Goal: Task Accomplishment & Management: Use online tool/utility

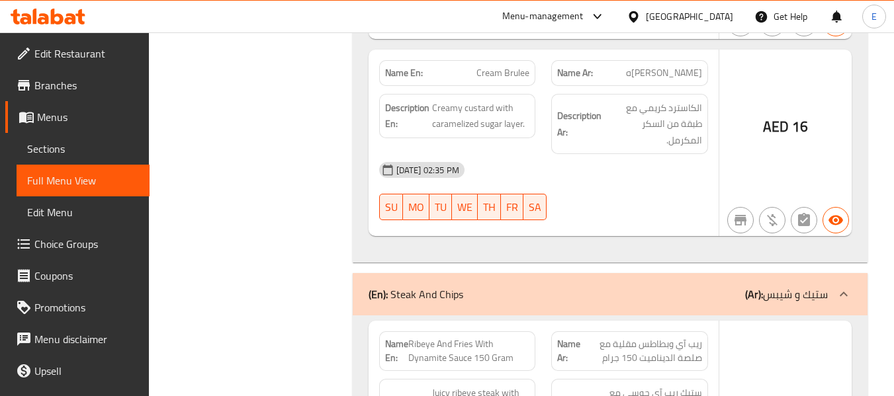
scroll to position [95, 0]
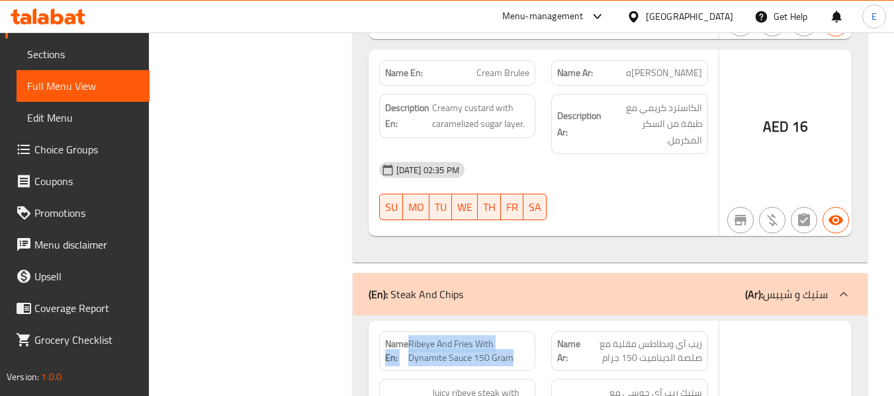
drag, startPoint x: 408, startPoint y: 87, endPoint x: 514, endPoint y: 104, distance: 107.8
click at [514, 338] on p "Name En: Ribeye And Fries With Dynamite Sauce 150 Gram" at bounding box center [457, 352] width 145 height 28
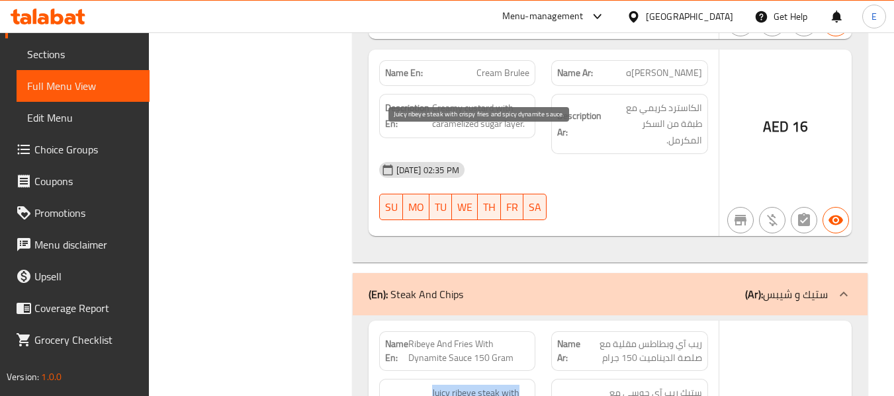
drag, startPoint x: 430, startPoint y: 132, endPoint x: 500, endPoint y: 160, distance: 75.5
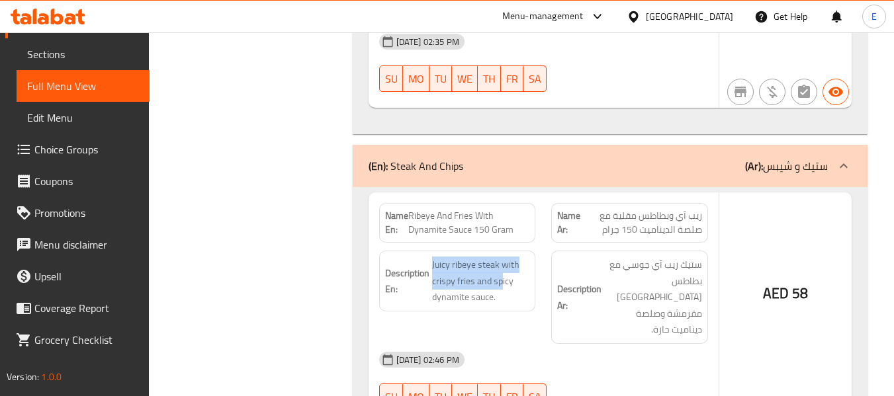
scroll to position [26043, 0]
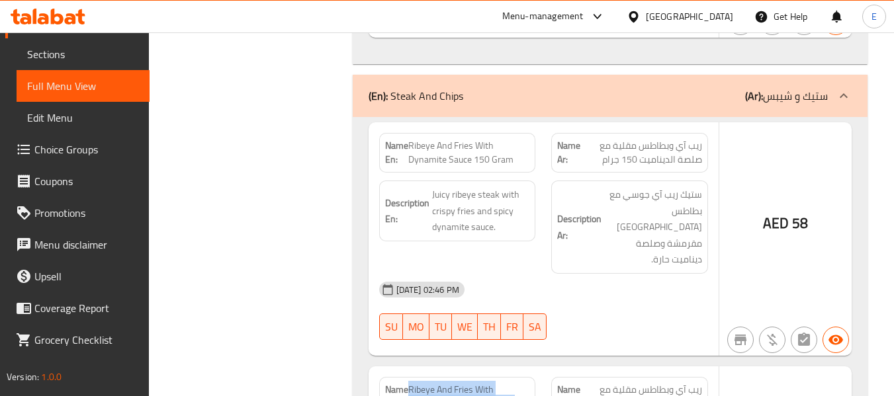
drag, startPoint x: 408, startPoint y: 103, endPoint x: 518, endPoint y: 115, distance: 110.5
click at [518, 383] on span "Ribeye And Fries With Bearnaise Sauce 150 Gram" at bounding box center [468, 397] width 121 height 28
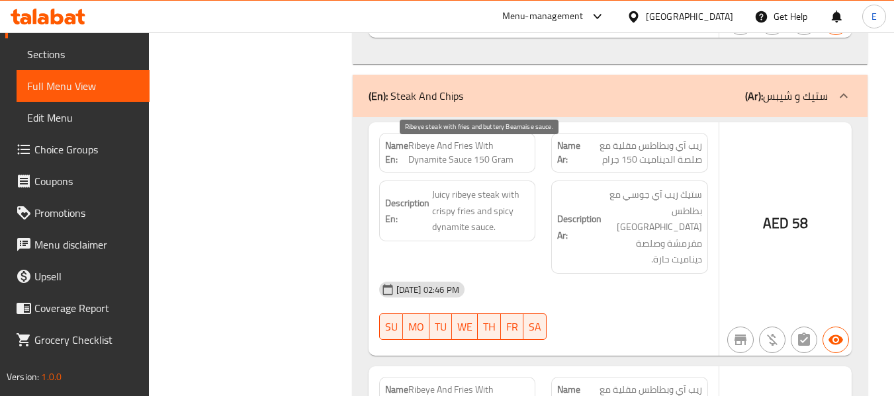
drag, startPoint x: 432, startPoint y: 152, endPoint x: 518, endPoint y: 149, distance: 85.4
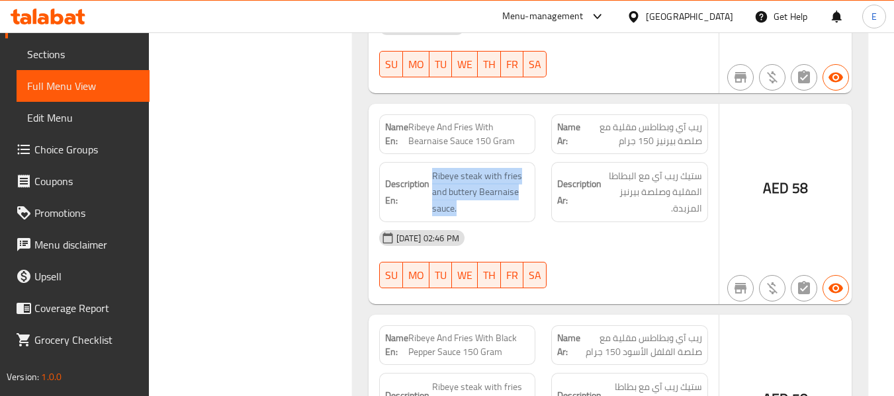
scroll to position [26308, 0]
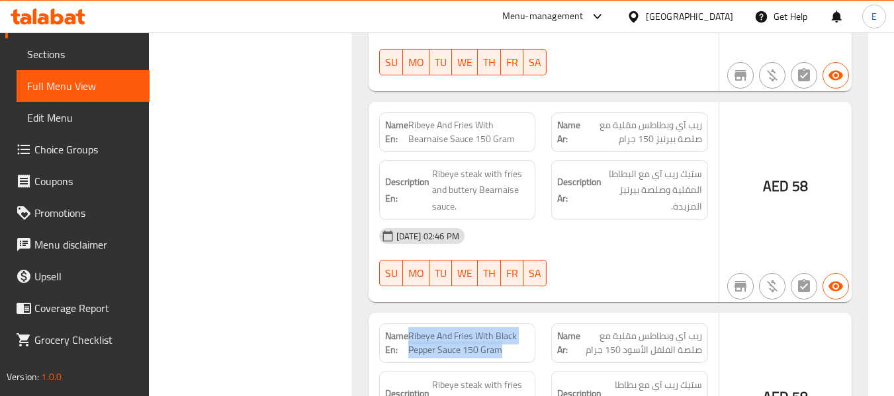
drag, startPoint x: 408, startPoint y: 51, endPoint x: 507, endPoint y: 66, distance: 100.3
click at [507, 330] on span "Ribeye And Fries With Black Pepper Sauce 150 Gram" at bounding box center [469, 344] width 122 height 28
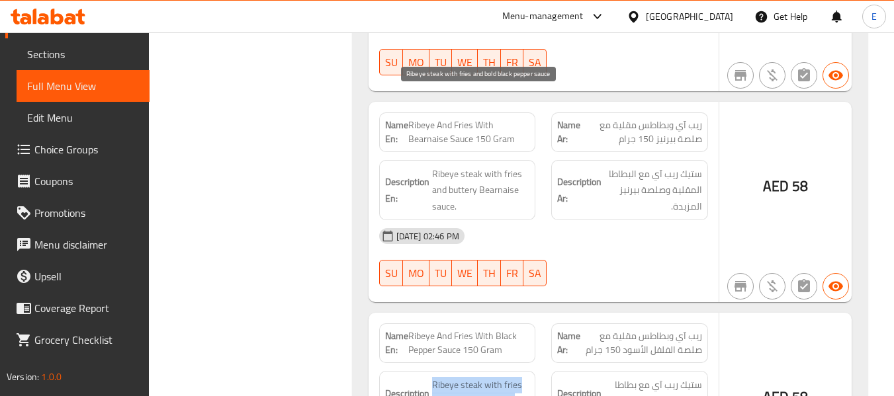
drag, startPoint x: 432, startPoint y: 97, endPoint x: 517, endPoint y: 126, distance: 89.6
click at [517, 377] on span "Ribeye steak with fries and bold black pepper sauce" at bounding box center [481, 401] width 98 height 49
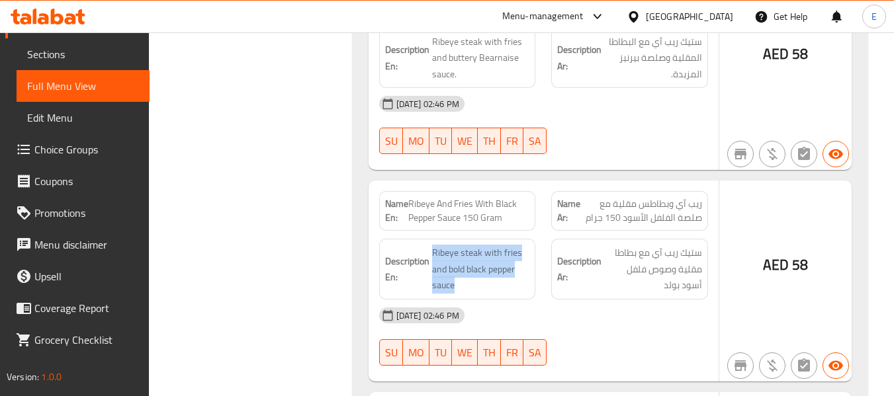
scroll to position [26507, 0]
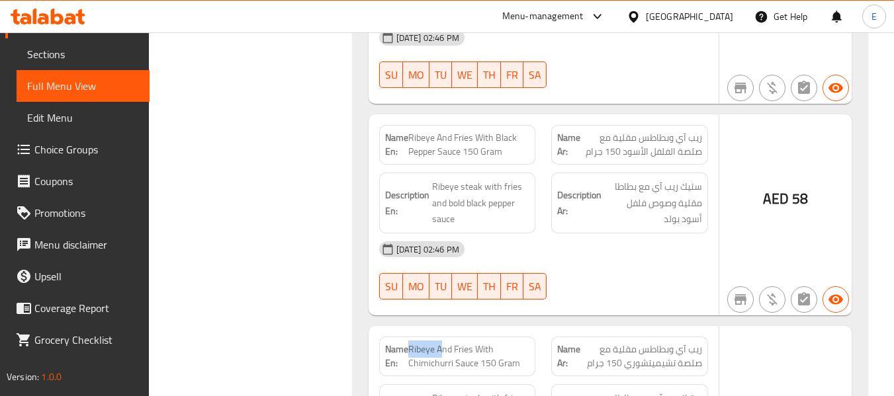
drag, startPoint x: 410, startPoint y: 64, endPoint x: 455, endPoint y: 64, distance: 45.0
click at [453, 343] on span "Ribeye And Fries With Chimichurri Sauce 150 Gram" at bounding box center [469, 357] width 122 height 28
click at [461, 343] on span "Ribeye And Fries With Chimichurri Sauce 150 Gram" at bounding box center [469, 357] width 122 height 28
drag, startPoint x: 412, startPoint y: 62, endPoint x: 528, endPoint y: 75, distance: 117.2
click at [528, 343] on span "Ribeye And Fries With Chimichurri Sauce 150 Gram" at bounding box center [469, 357] width 122 height 28
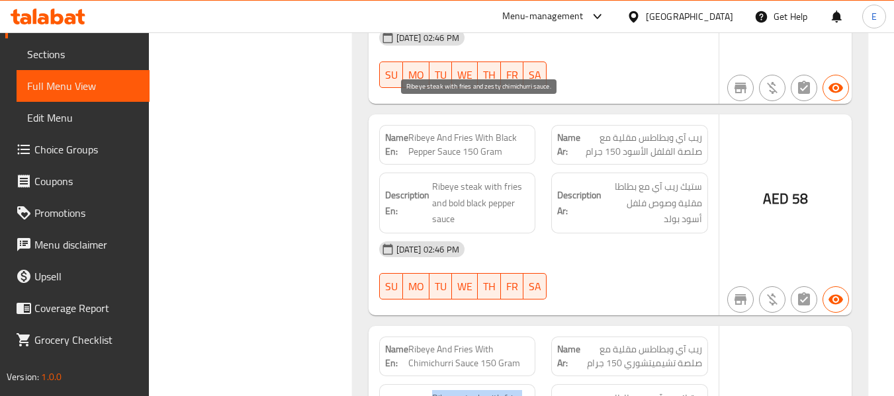
drag, startPoint x: 429, startPoint y: 104, endPoint x: 511, endPoint y: 142, distance: 90.6
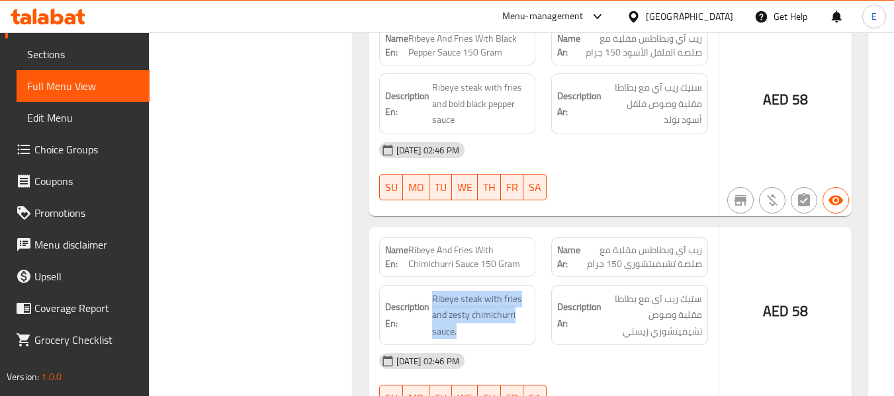
scroll to position [26705, 0]
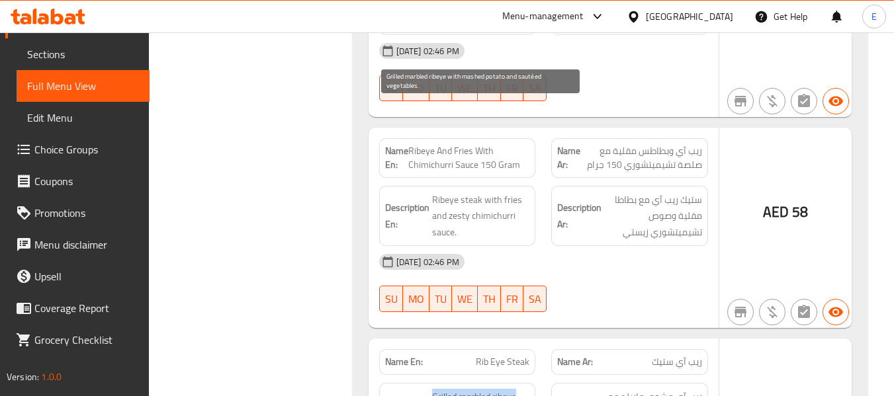
drag, startPoint x: 431, startPoint y: 104, endPoint x: 521, endPoint y: 141, distance: 97.3
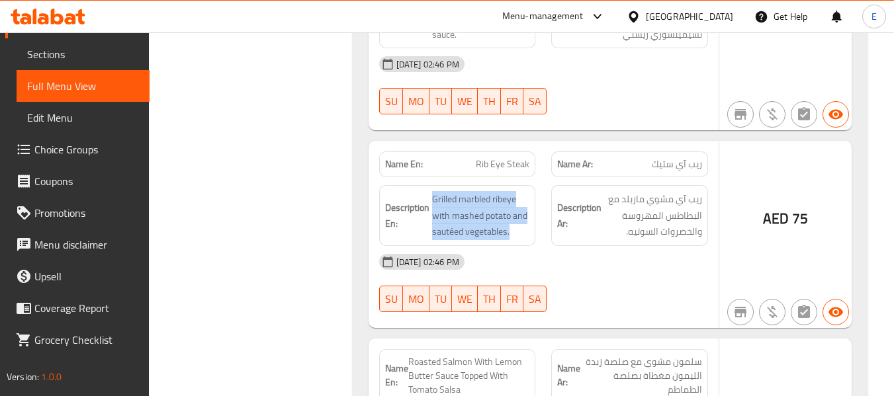
scroll to position [26904, 0]
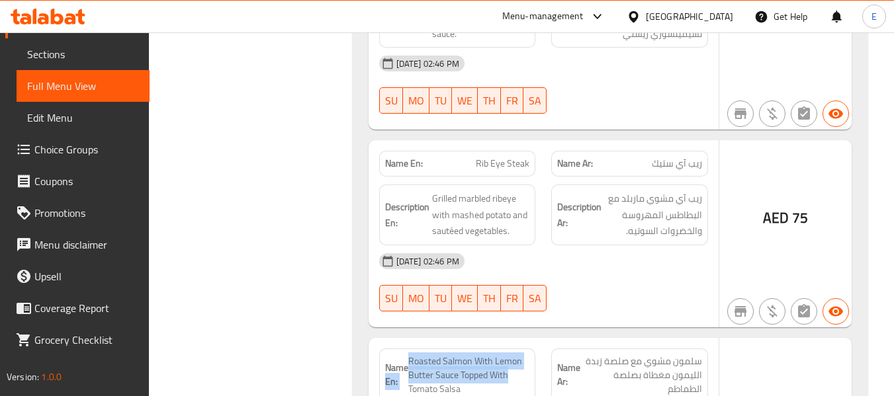
drag, startPoint x: 407, startPoint y: 77, endPoint x: 516, endPoint y: 89, distance: 109.9
click at [516, 355] on p "Name En: Roasted Salmon With Lemon Butter Sauce Topped With Tomato Salsa" at bounding box center [457, 376] width 145 height 42
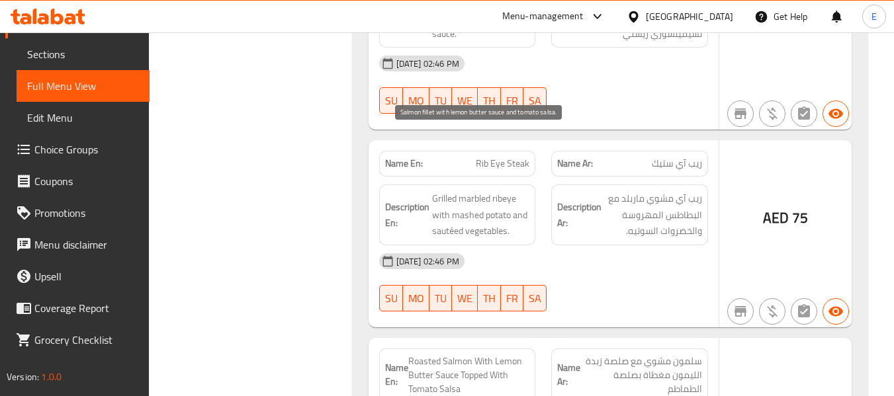
drag, startPoint x: 432, startPoint y: 132, endPoint x: 530, endPoint y: 165, distance: 102.6
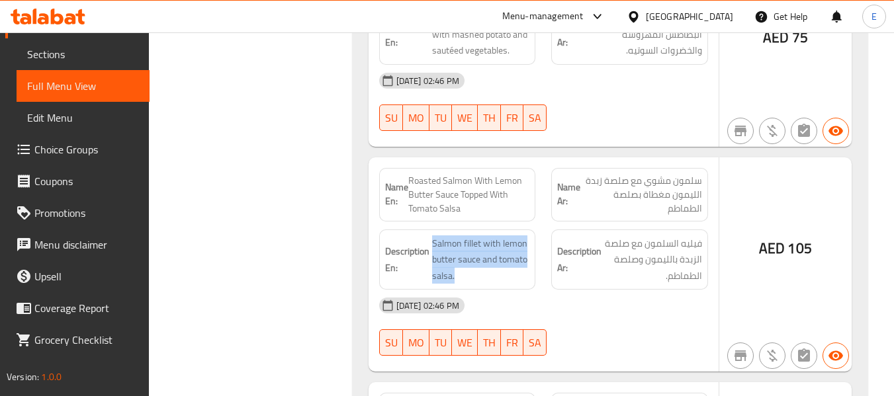
scroll to position [27103, 0]
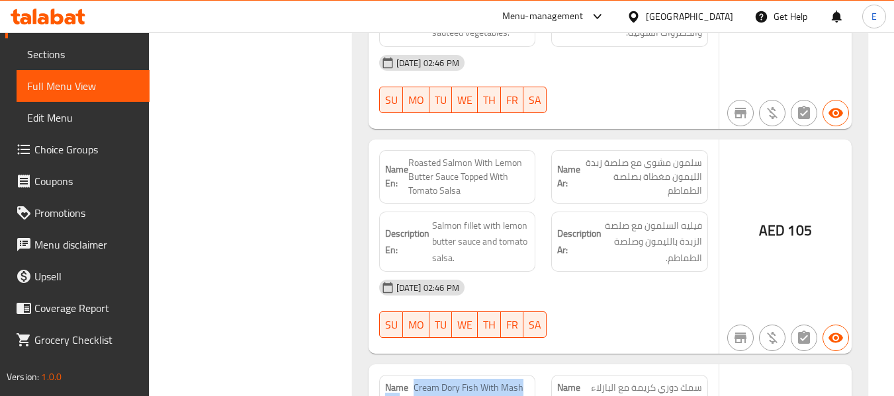
drag, startPoint x: 411, startPoint y: 96, endPoint x: 528, endPoint y: 105, distance: 116.9
click at [528, 381] on p "Name En: Cream Dory Fish With Mash Green Pea" at bounding box center [457, 395] width 145 height 28
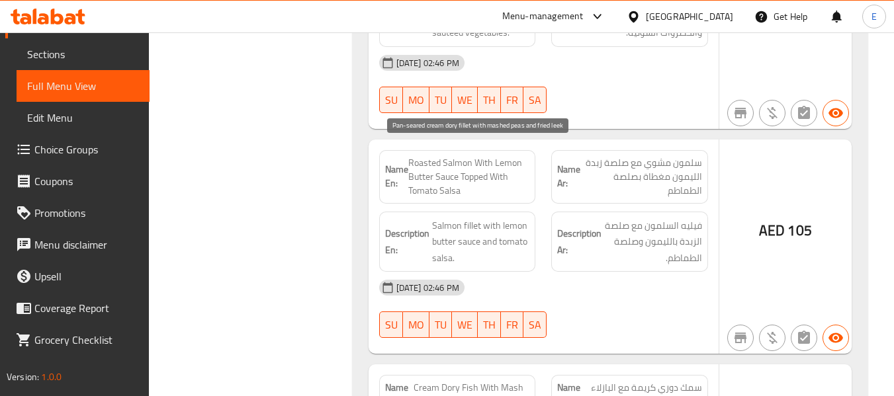
drag, startPoint x: 447, startPoint y: 150, endPoint x: 526, endPoint y: 170, distance: 81.2
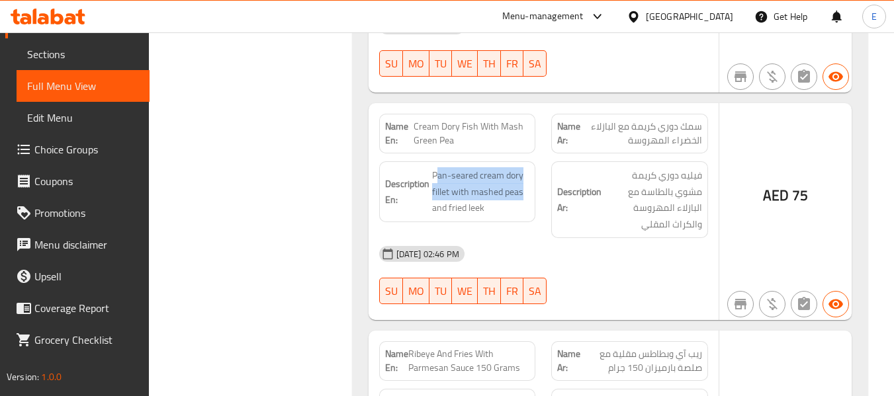
scroll to position [27367, 0]
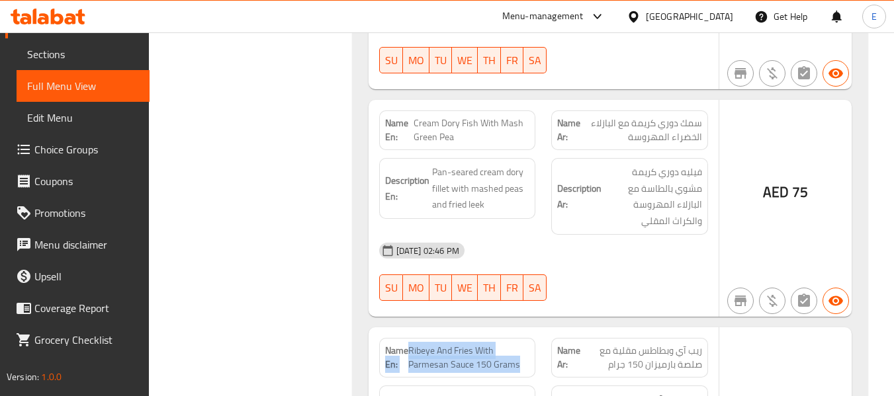
drag, startPoint x: 407, startPoint y: 64, endPoint x: 522, endPoint y: 75, distance: 115.7
click at [522, 344] on p "Name En: Ribeye And Fries With Parmesan Sauce 150 Grams" at bounding box center [457, 358] width 145 height 28
click at [522, 344] on span "Ribeye And Fries With Parmesan Sauce 150 Grams" at bounding box center [469, 358] width 122 height 28
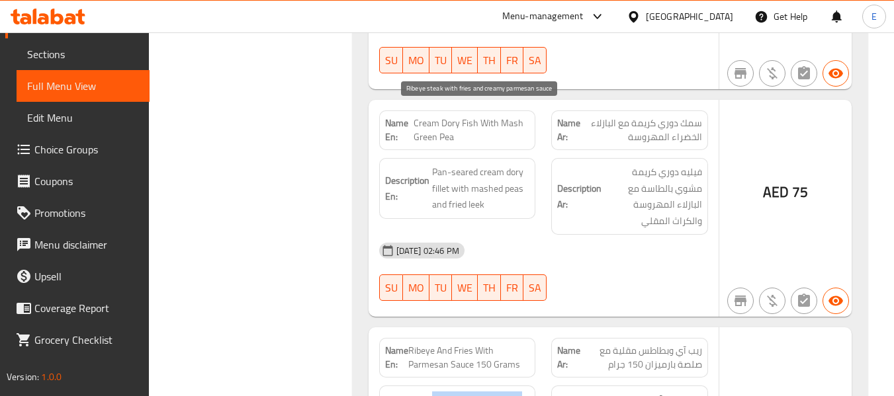
drag, startPoint x: 430, startPoint y: 101, endPoint x: 524, endPoint y: 132, distance: 98.8
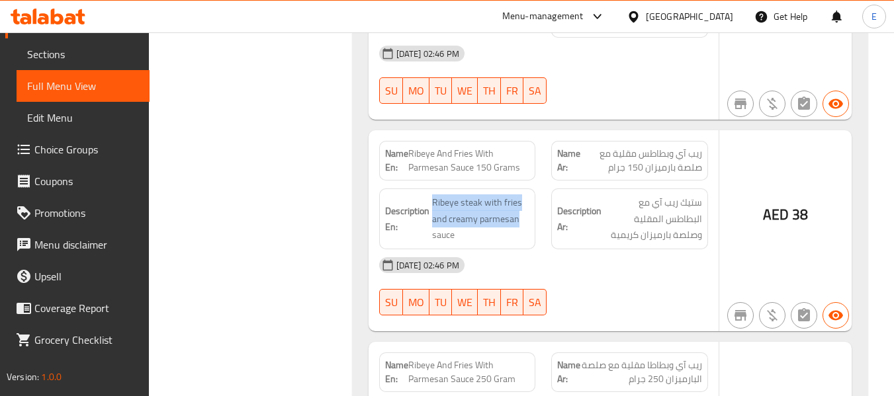
scroll to position [27566, 0]
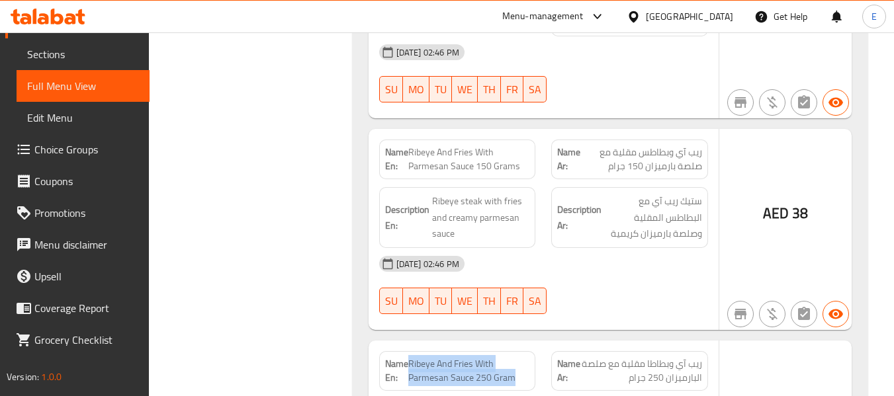
drag, startPoint x: 408, startPoint y: 73, endPoint x: 525, endPoint y: 93, distance: 118.2
click at [525, 357] on span "Ribeye And Fries With Parmesan Sauce 250 Gram" at bounding box center [468, 371] width 121 height 28
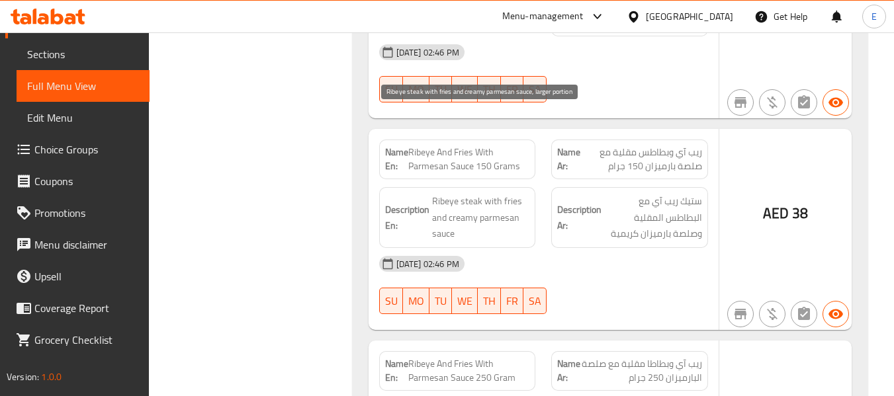
drag, startPoint x: 432, startPoint y: 126, endPoint x: 518, endPoint y: 157, distance: 91.5
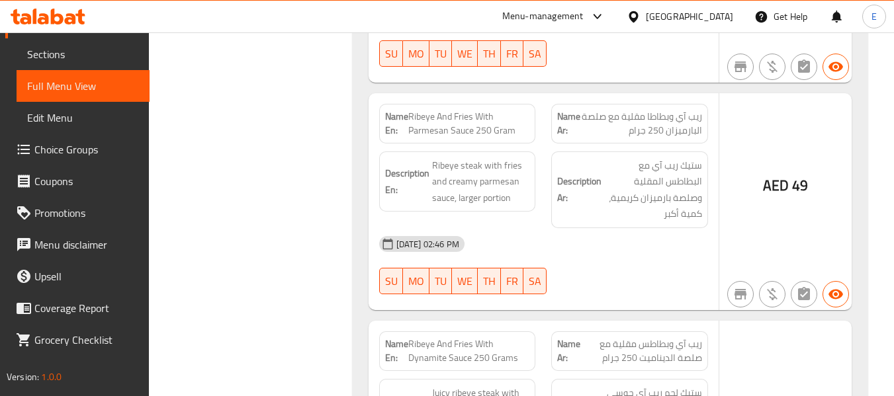
scroll to position [27831, 0]
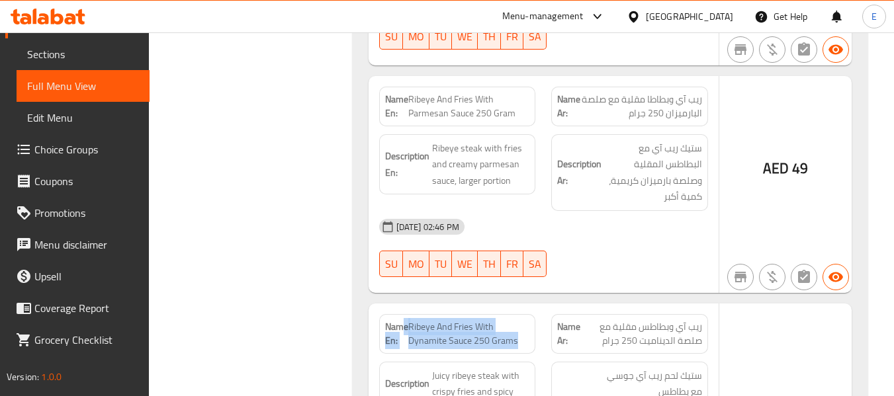
drag, startPoint x: 404, startPoint y: 39, endPoint x: 530, endPoint y: 53, distance: 126.5
click at [530, 314] on div "Name En: Ribeye And Fries With Dynamite Sauce 250 Grams" at bounding box center [457, 334] width 157 height 40
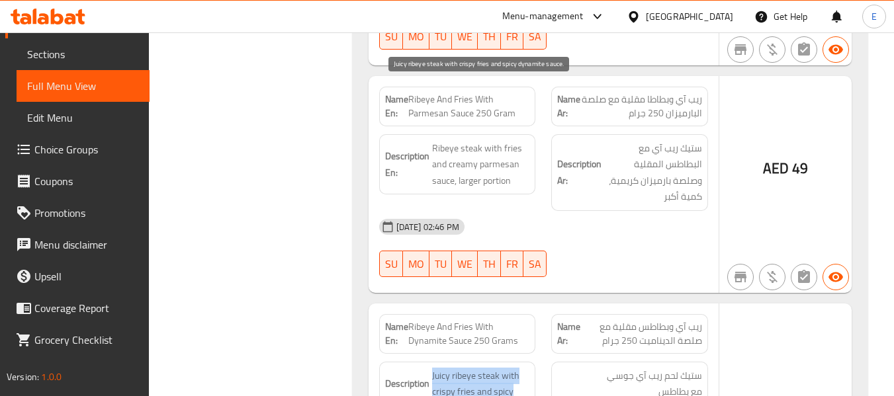
drag, startPoint x: 432, startPoint y: 81, endPoint x: 522, endPoint y: 115, distance: 95.5
click at [522, 368] on h6 "Description En: Juicy ribeye steak with crispy fries and spicy dynamite sauce." at bounding box center [457, 392] width 145 height 49
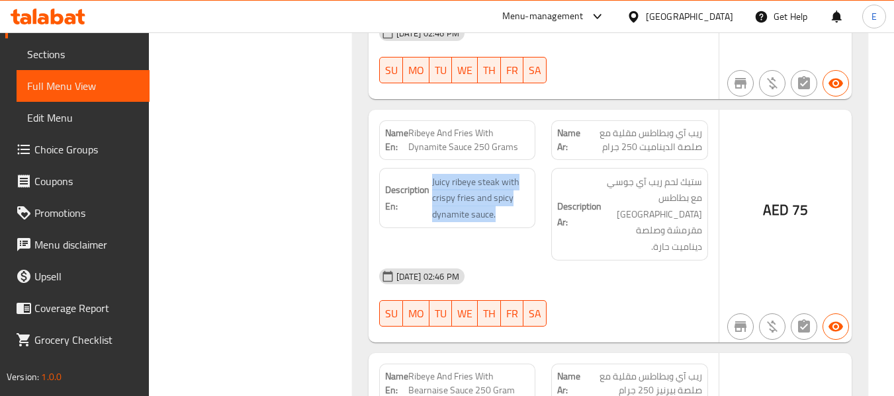
scroll to position [28029, 0]
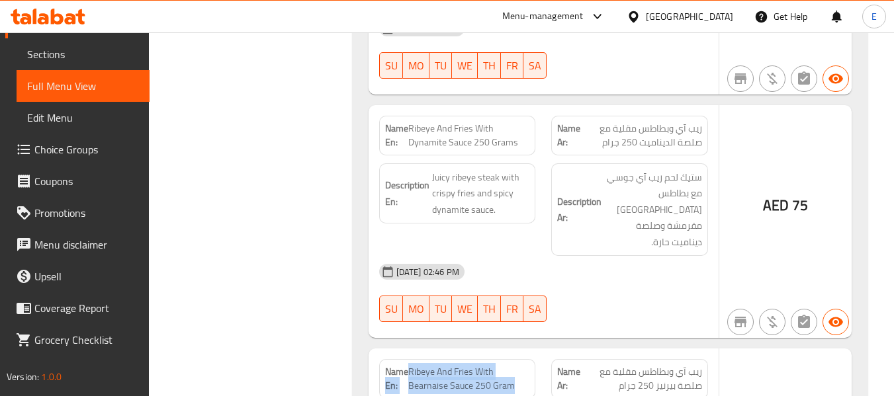
drag, startPoint x: 408, startPoint y: 70, endPoint x: 526, endPoint y: 81, distance: 118.3
click at [526, 365] on p "Name En: Ribeye And Fries With Bearnaise Sauce 250 Gram" at bounding box center [457, 379] width 145 height 28
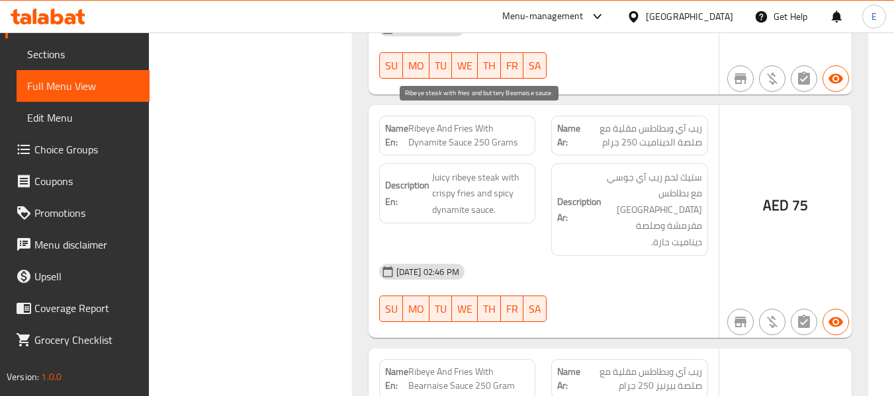
drag, startPoint x: 432, startPoint y: 111, endPoint x: 524, endPoint y: 148, distance: 98.9
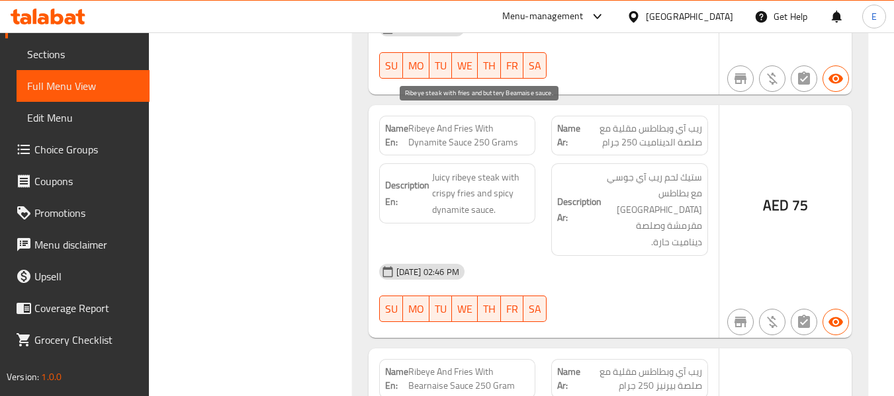
drag, startPoint x: 431, startPoint y: 115, endPoint x: 515, endPoint y: 156, distance: 93.5
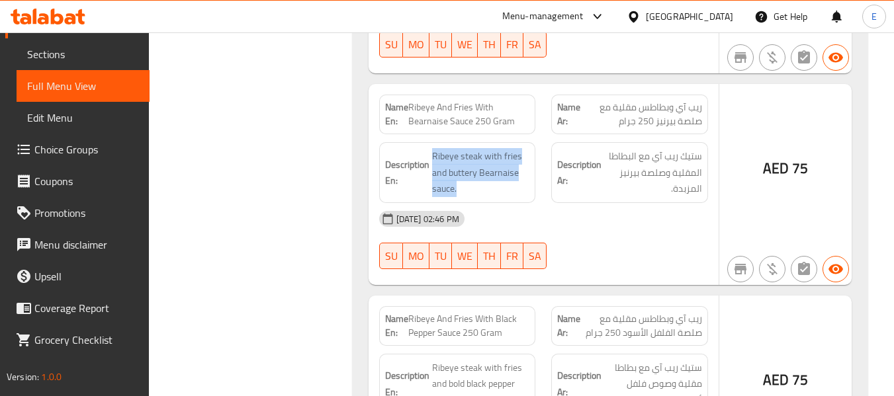
scroll to position [28228, 0]
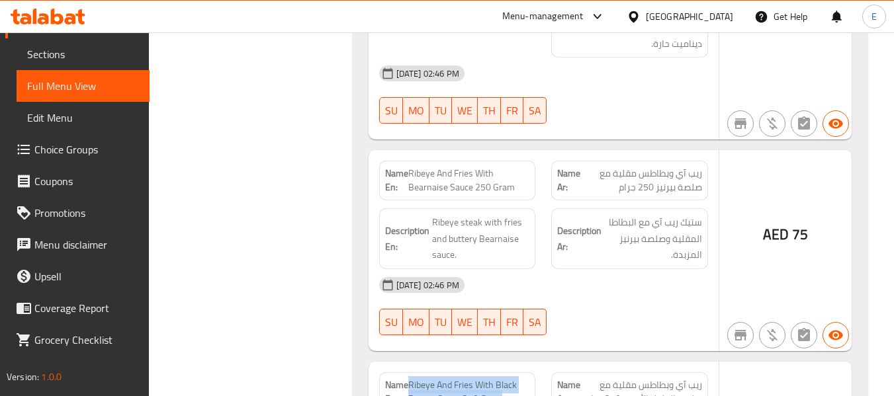
drag, startPoint x: 410, startPoint y: 77, endPoint x: 516, endPoint y: 99, distance: 108.1
click at [516, 379] on span "Ribeye And Fries With Black Pepper Sauce 250 Gram" at bounding box center [469, 393] width 122 height 28
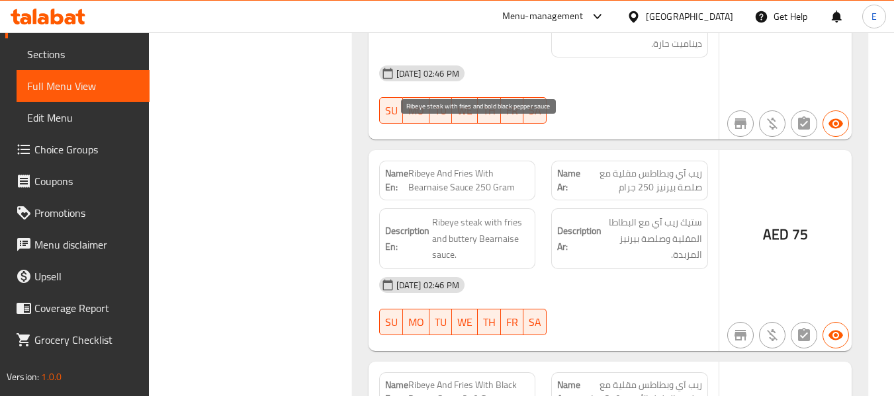
drag, startPoint x: 430, startPoint y: 127, endPoint x: 516, endPoint y: 162, distance: 92.1
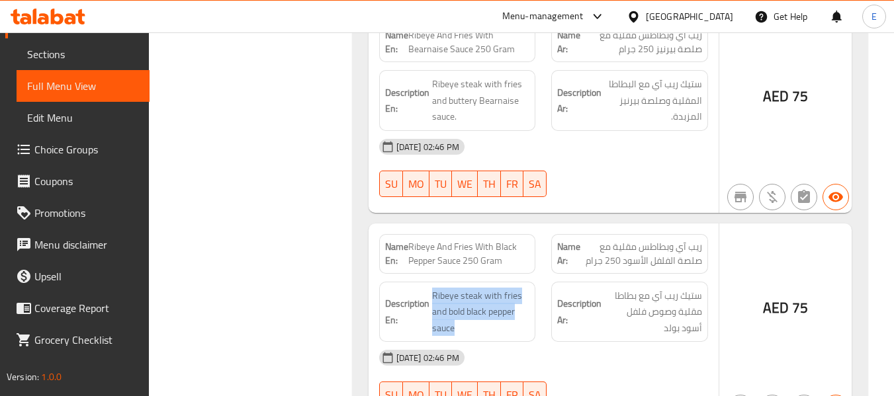
scroll to position [28426, 0]
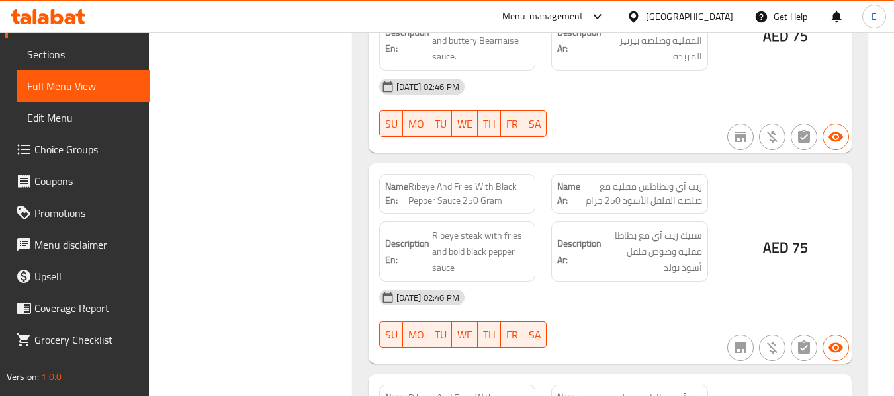
drag, startPoint x: 408, startPoint y: 95, endPoint x: 528, endPoint y: 113, distance: 121.1
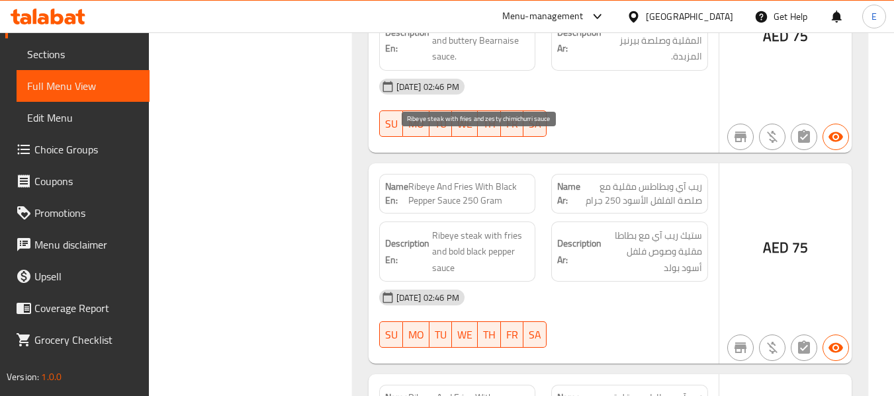
drag, startPoint x: 427, startPoint y: 135, endPoint x: 516, endPoint y: 176, distance: 97.7
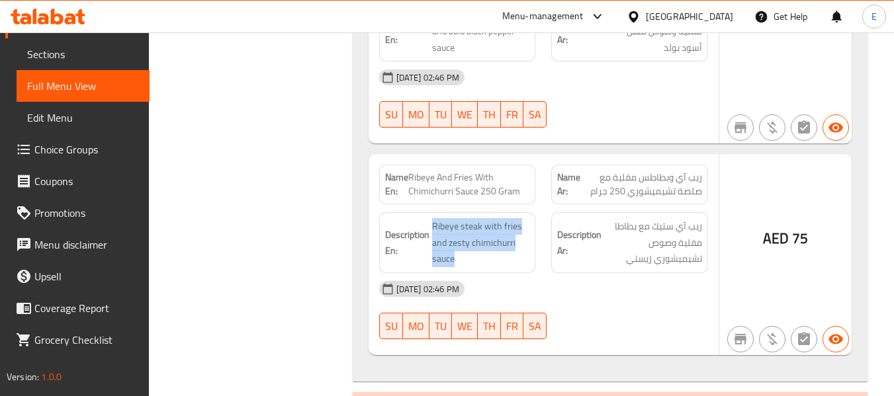
scroll to position [28691, 0]
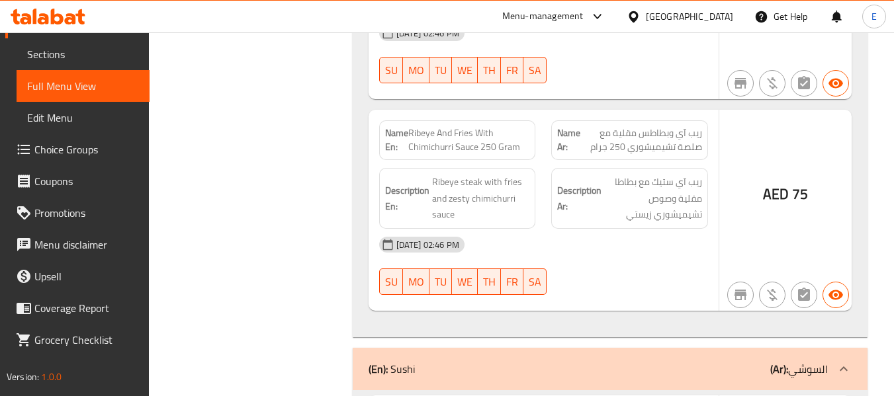
drag, startPoint x: 427, startPoint y: 143, endPoint x: 524, endPoint y: 181, distance: 103.7
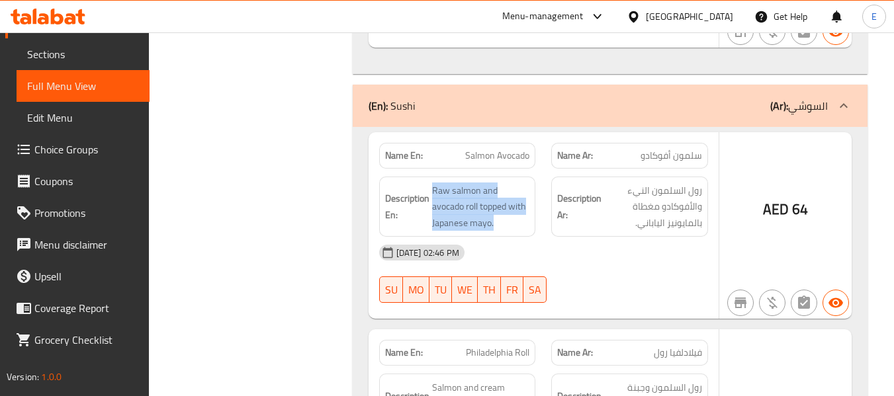
scroll to position [28956, 0]
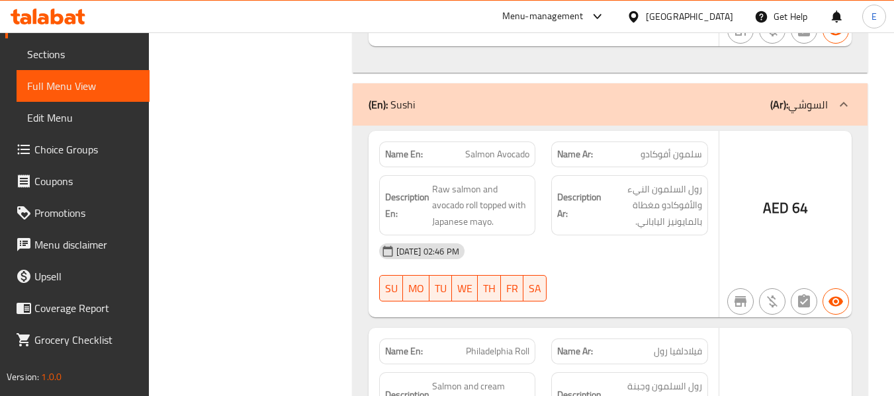
click at [687, 345] on span "فيلادلفيا رول" at bounding box center [678, 352] width 48 height 14
click at [515, 345] on span "Philadelphia Roll" at bounding box center [498, 352] width 64 height 14
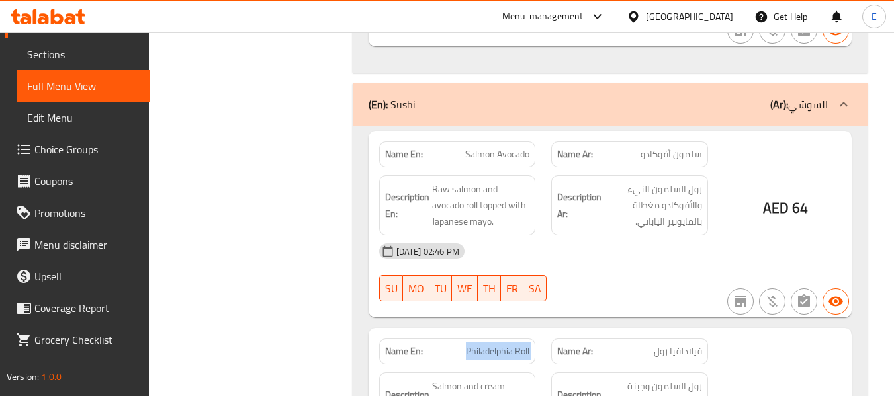
click at [515, 345] on span "Philadelphia Roll" at bounding box center [498, 352] width 64 height 14
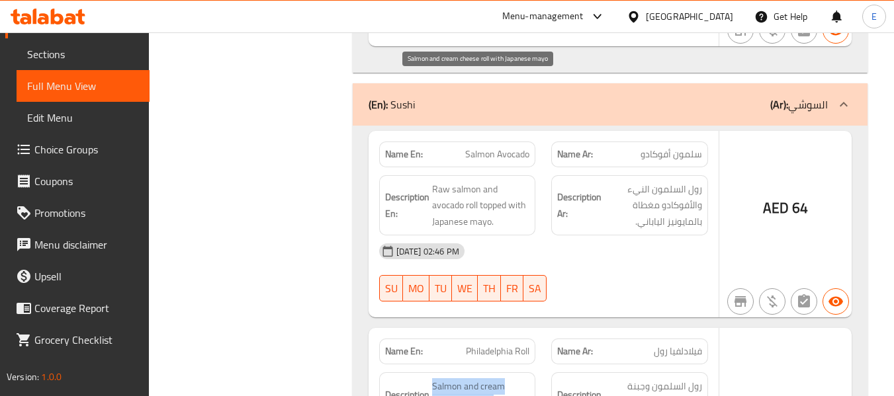
drag, startPoint x: 428, startPoint y: 70, endPoint x: 501, endPoint y: 117, distance: 87.2
click at [501, 373] on div "Description En: Salmon and cream cheese roll with Japanese mayo" at bounding box center [457, 403] width 157 height 61
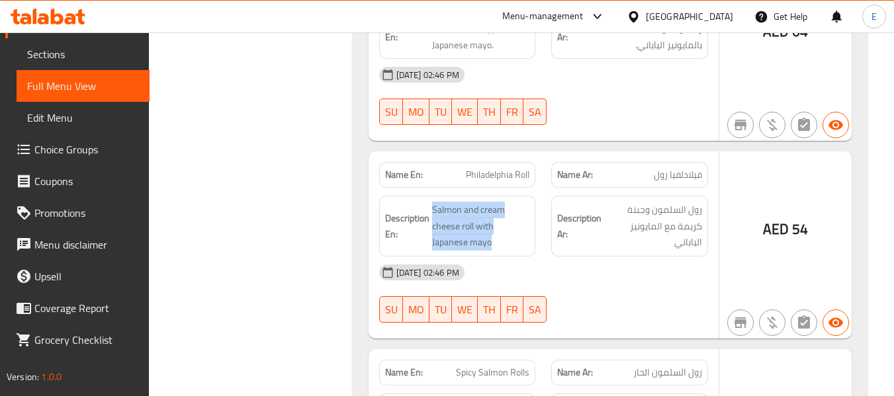
scroll to position [29154, 0]
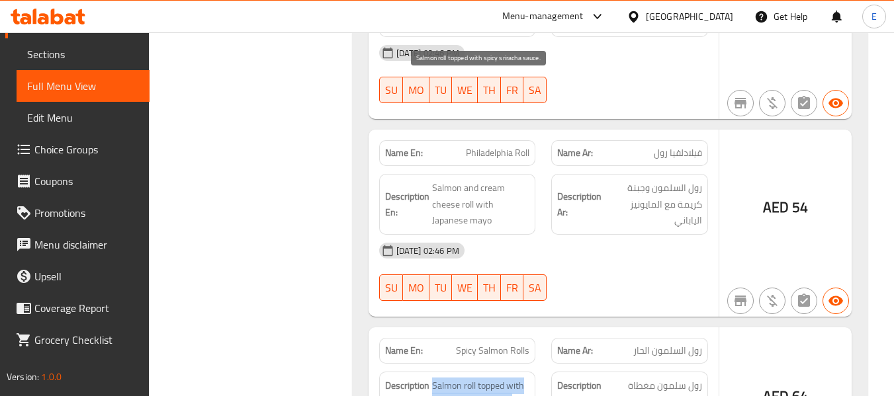
drag, startPoint x: 432, startPoint y: 82, endPoint x: 523, endPoint y: 105, distance: 93.6
click at [523, 378] on span "Salmon roll topped with spicy sriracha sauce." at bounding box center [481, 394] width 98 height 32
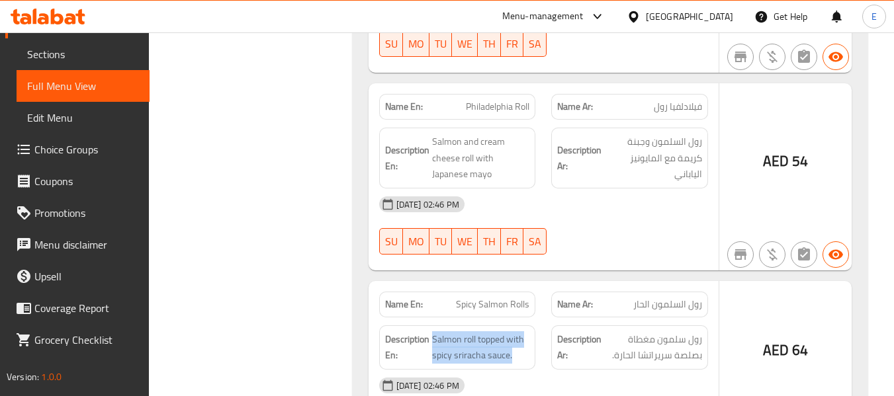
scroll to position [29287, 0]
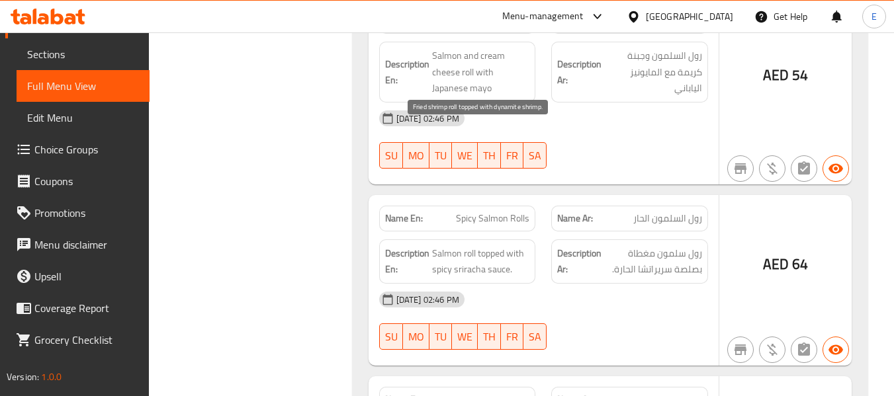
drag, startPoint x: 433, startPoint y: 129, endPoint x: 526, endPoint y: 142, distance: 93.6
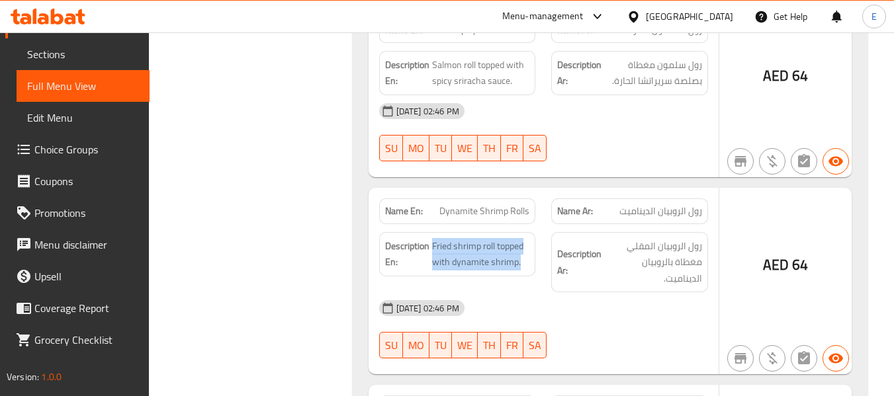
scroll to position [29485, 0]
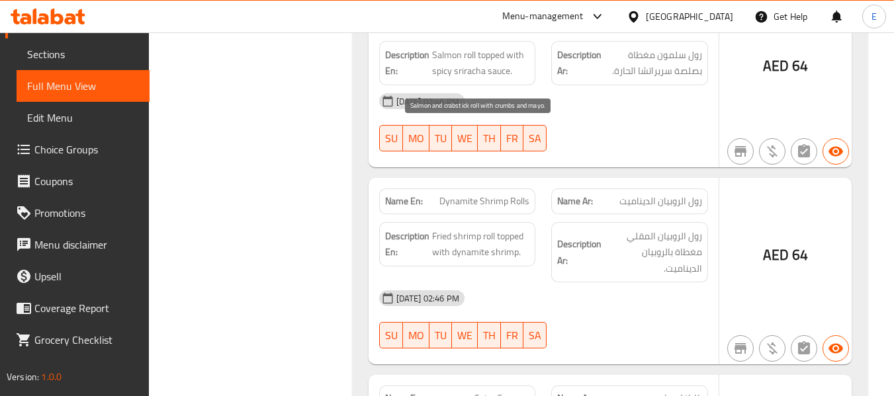
drag, startPoint x: 434, startPoint y: 128, endPoint x: 514, endPoint y: 148, distance: 81.7
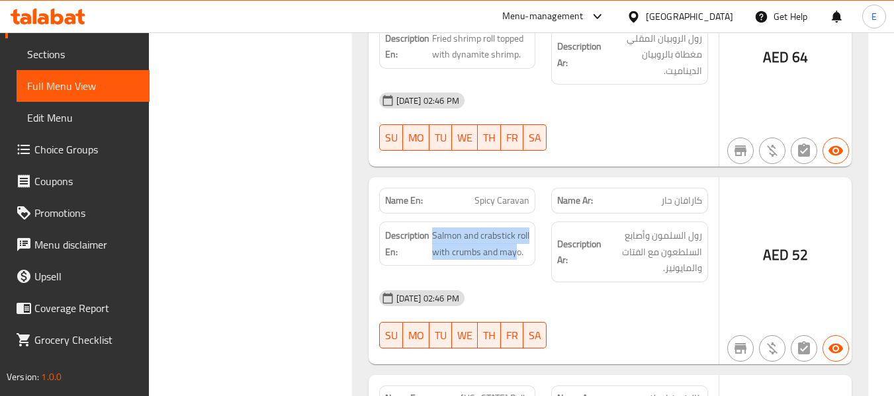
scroll to position [29684, 0]
drag, startPoint x: 429, startPoint y: 122, endPoint x: 533, endPoint y: 162, distance: 111.6
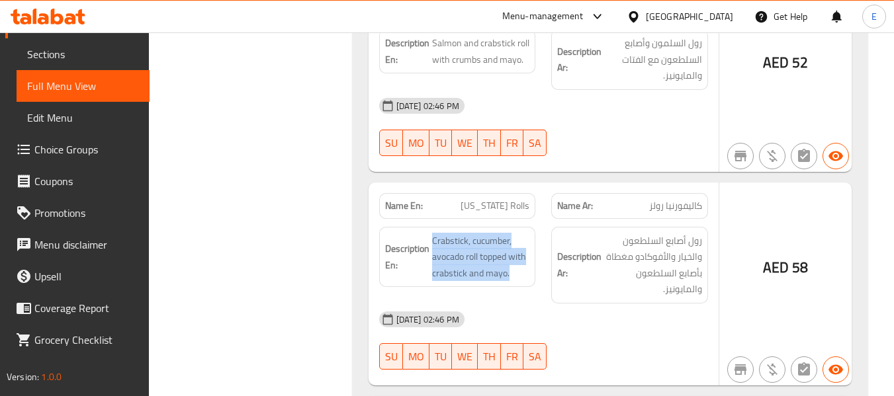
scroll to position [29882, 0]
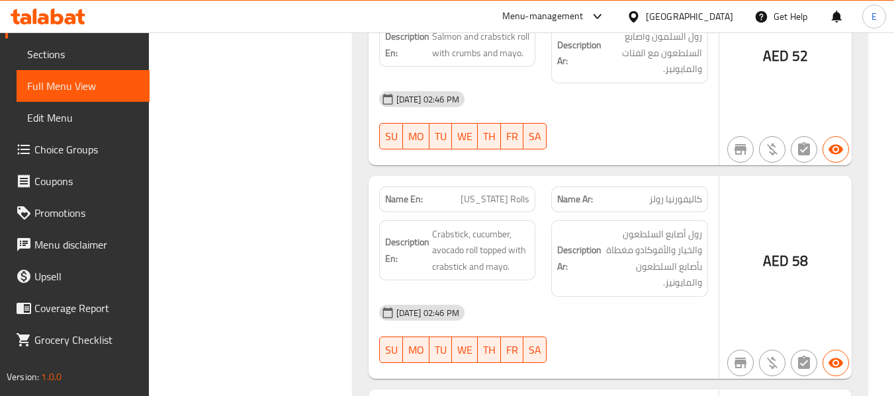
drag, startPoint x: 428, startPoint y: 139, endPoint x: 530, endPoint y: 179, distance: 109.0
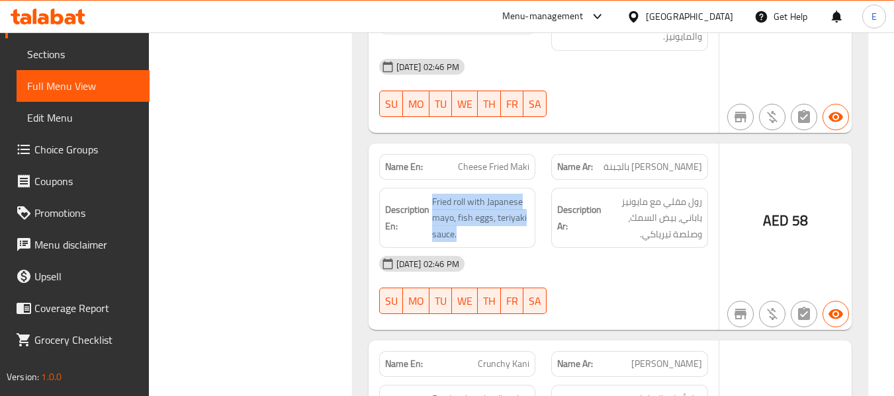
scroll to position [30147, 0]
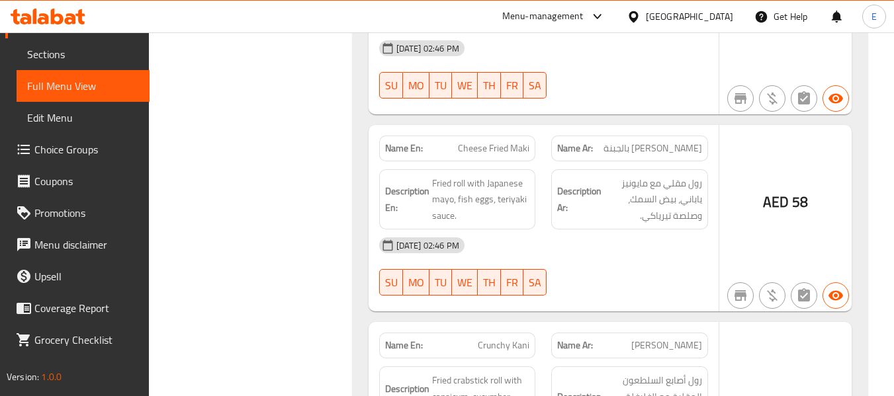
click at [694, 339] on span "[PERSON_NAME]" at bounding box center [666, 346] width 71 height 14
click at [520, 339] on span "Crunchy Kani" at bounding box center [504, 346] width 52 height 14
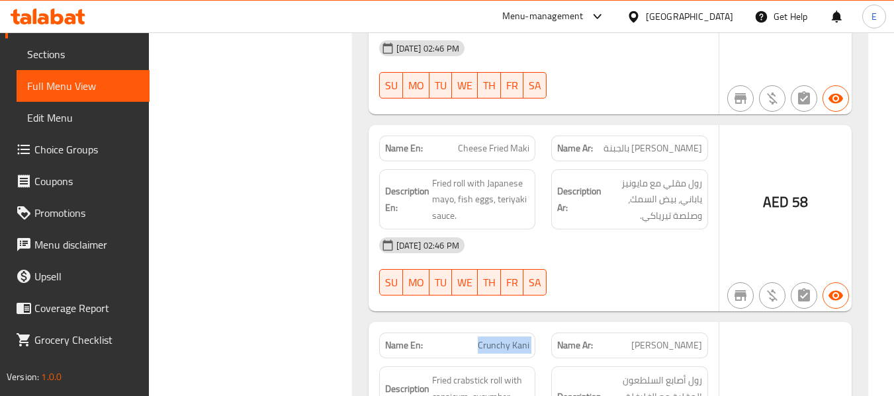
click at [520, 339] on span "Crunchy Kani" at bounding box center [504, 346] width 52 height 14
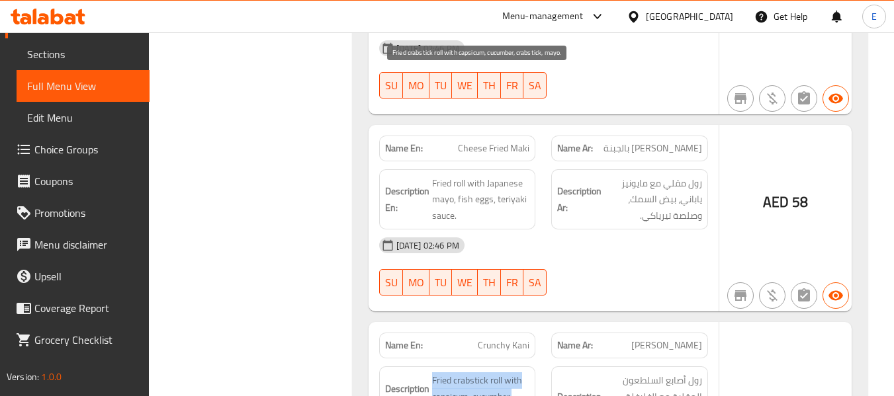
drag, startPoint x: 430, startPoint y: 72, endPoint x: 514, endPoint y: 112, distance: 92.4
click at [514, 373] on h6 "Description En: Fried crabstick roll with capsicum, cucumber, crabstick, mayo." at bounding box center [457, 397] width 145 height 49
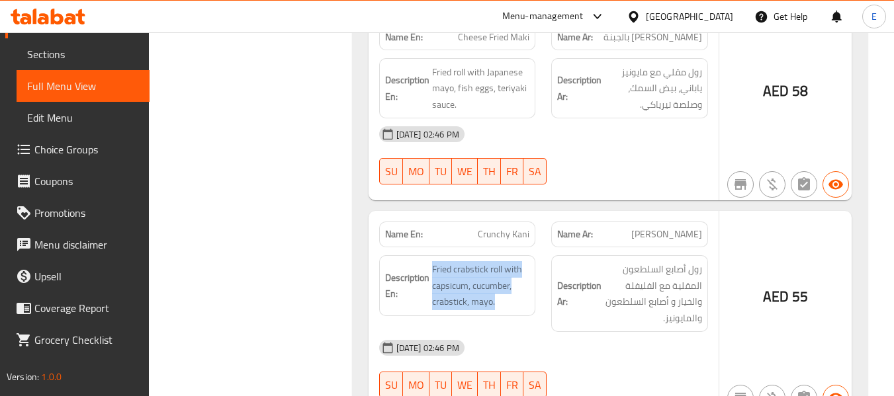
scroll to position [30346, 0]
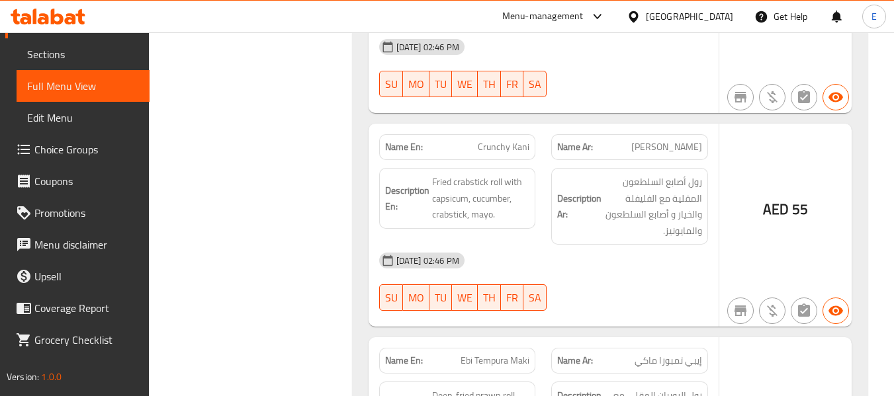
click at [482, 354] on span "Ebi Tempura Maki" at bounding box center [495, 361] width 69 height 14
click at [664, 354] on span "إيبي تمبورا ماكي" at bounding box center [669, 361] width 68 height 14
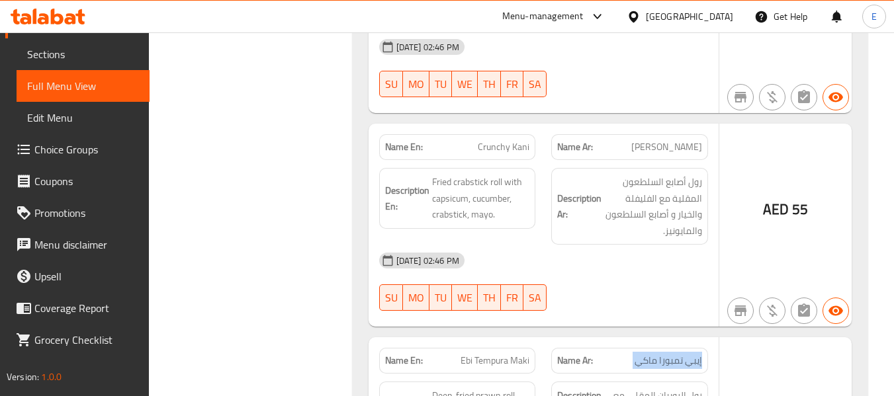
click at [664, 354] on span "إيبي تمبورا ماكي" at bounding box center [669, 361] width 68 height 14
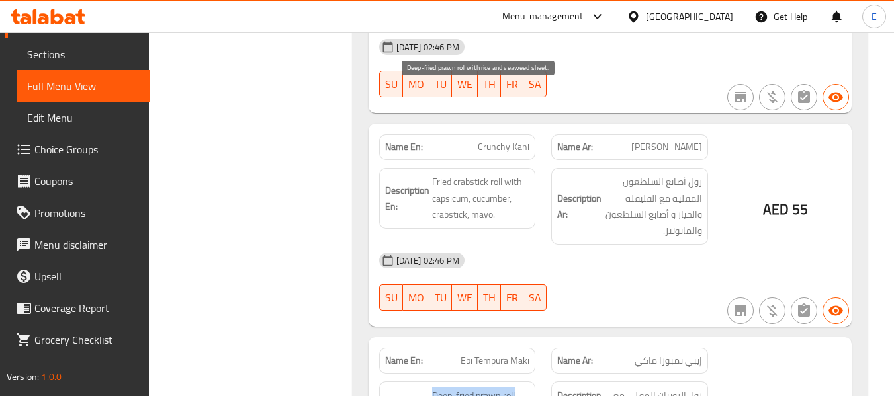
drag, startPoint x: 427, startPoint y: 84, endPoint x: 524, endPoint y: 125, distance: 105.0
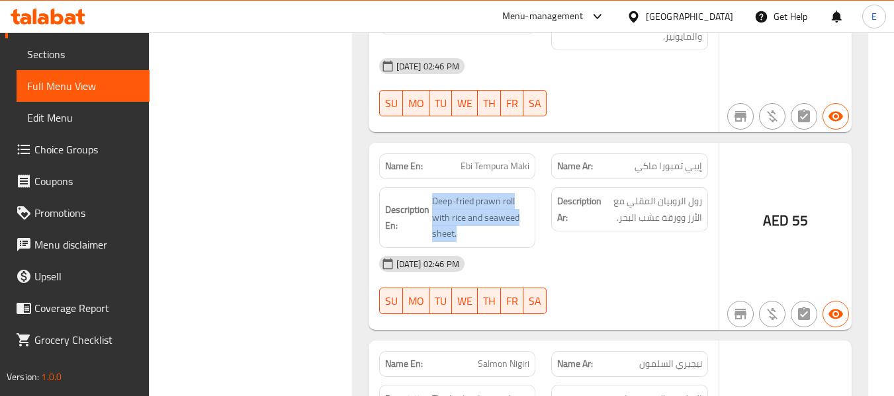
scroll to position [30544, 0]
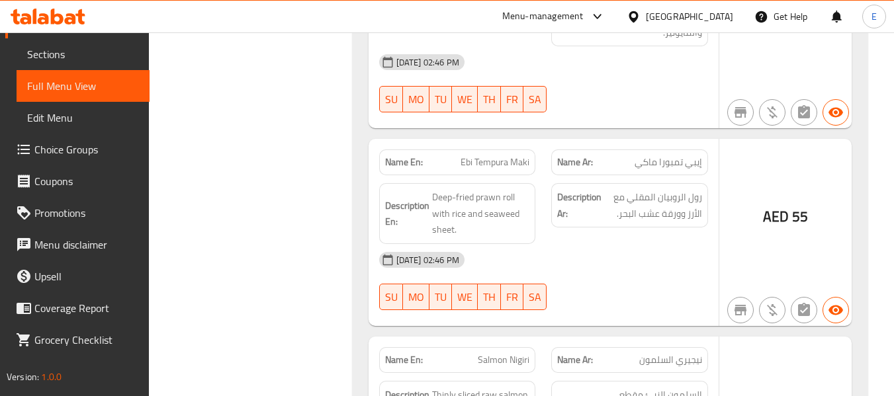
click at [687, 353] on span "نيجيري السلمون" at bounding box center [670, 360] width 63 height 14
click at [518, 353] on span "Salmon Nigiri" at bounding box center [504, 360] width 52 height 14
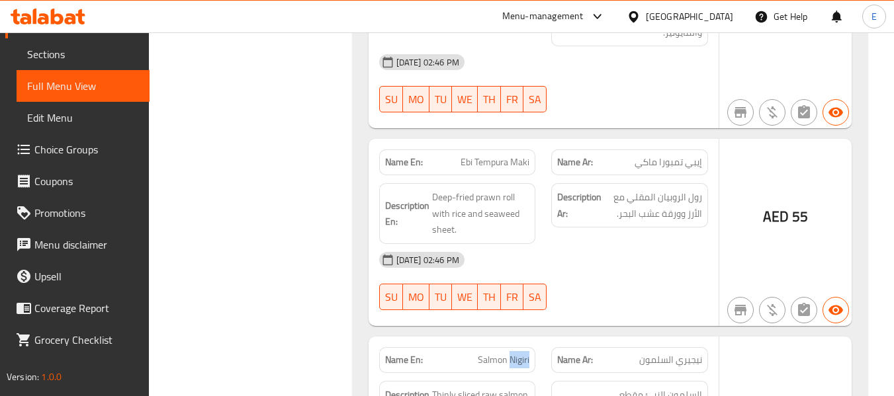
click at [518, 353] on span "Salmon Nigiri" at bounding box center [504, 360] width 52 height 14
click at [445, 387] on span "Thinly sliced raw salmon served over rice" at bounding box center [481, 403] width 98 height 32
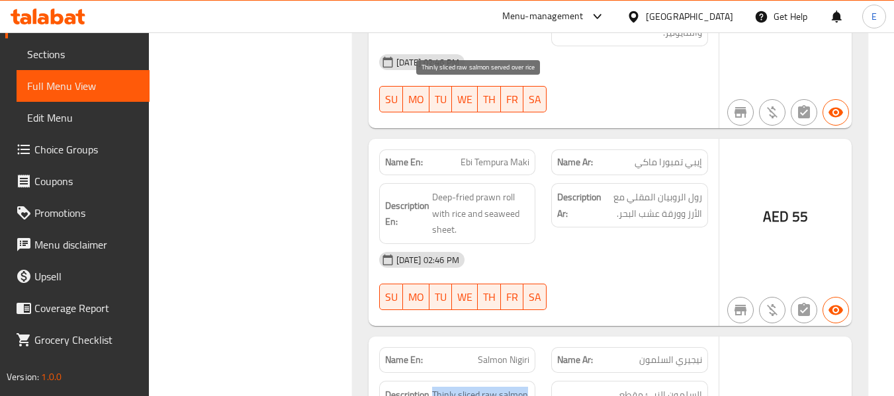
drag, startPoint x: 430, startPoint y: 91, endPoint x: 527, endPoint y: 112, distance: 98.9
click at [527, 387] on h6 "Description En: Thinly sliced raw salmon served over rice" at bounding box center [457, 403] width 145 height 32
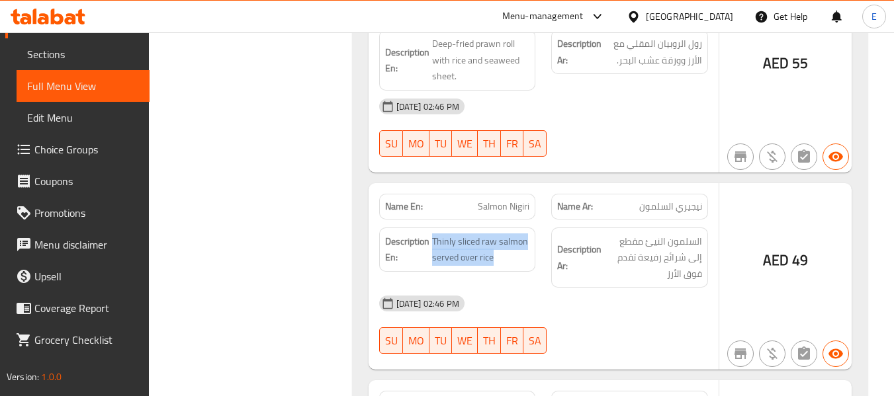
scroll to position [30743, 0]
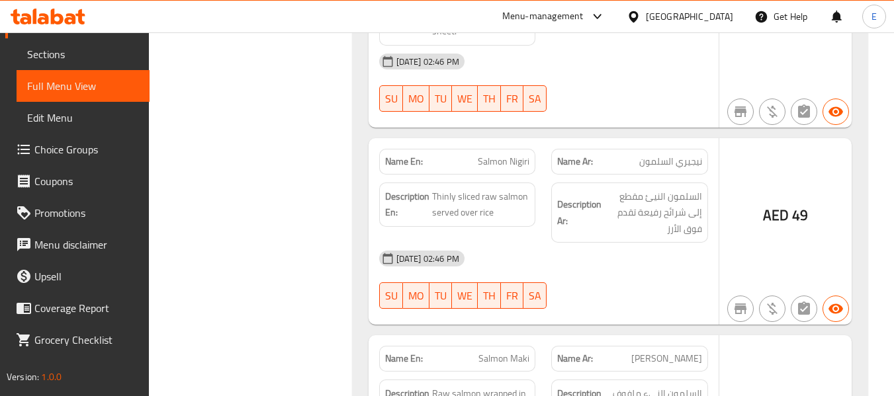
click at [677, 352] on span "[PERSON_NAME]" at bounding box center [666, 359] width 71 height 14
drag, startPoint x: 431, startPoint y: 89, endPoint x: 531, endPoint y: 107, distance: 102.3
click at [531, 380] on div "Description En: Raw salmon wrapped in rice and seaweed sheet" at bounding box center [457, 402] width 157 height 44
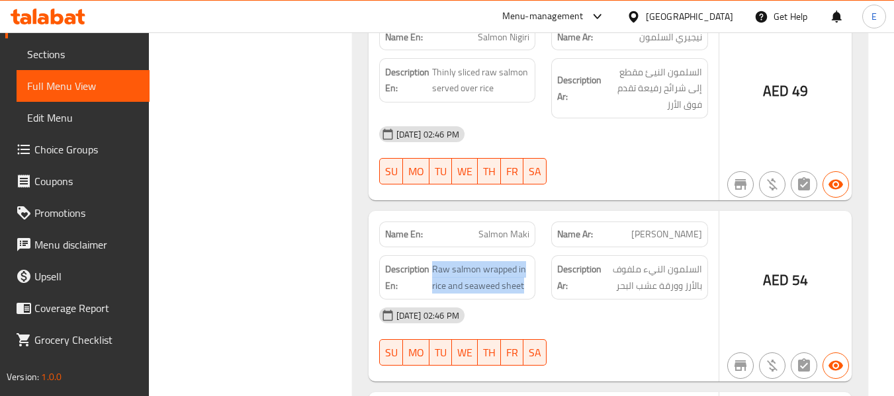
scroll to position [30875, 0]
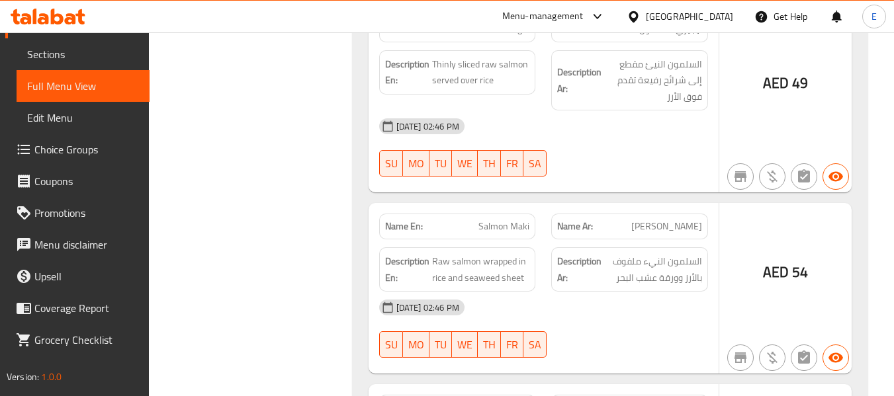
drag, startPoint x: 441, startPoint y: 136, endPoint x: 526, endPoint y: 169, distance: 91.0
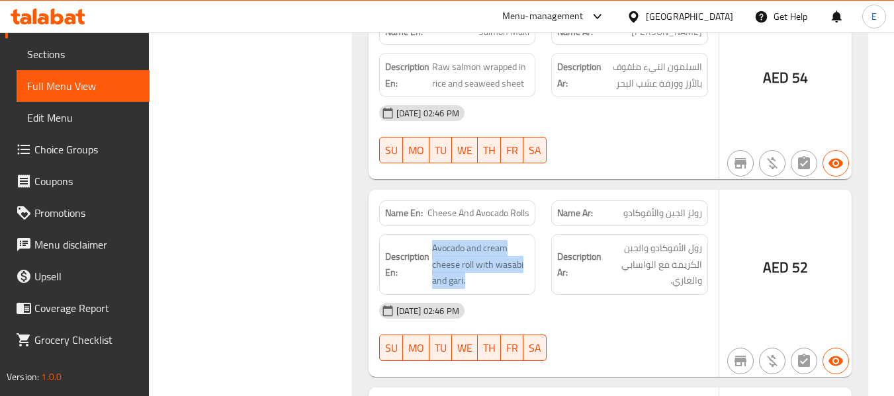
scroll to position [31074, 0]
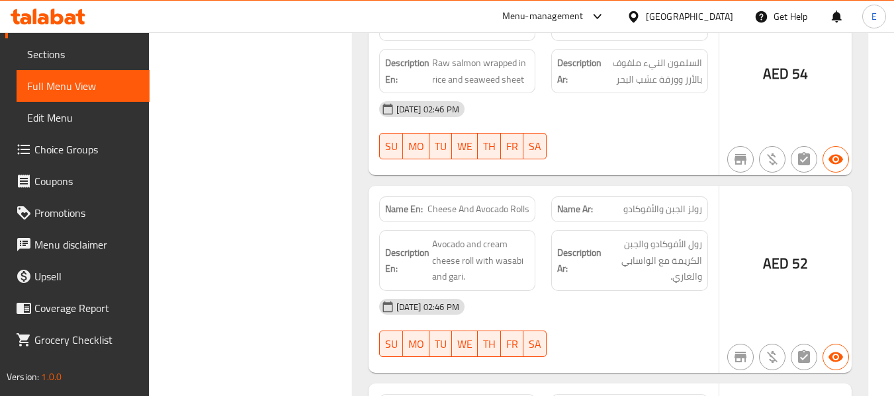
drag, startPoint x: 430, startPoint y: 130, endPoint x: 524, endPoint y: 171, distance: 101.7
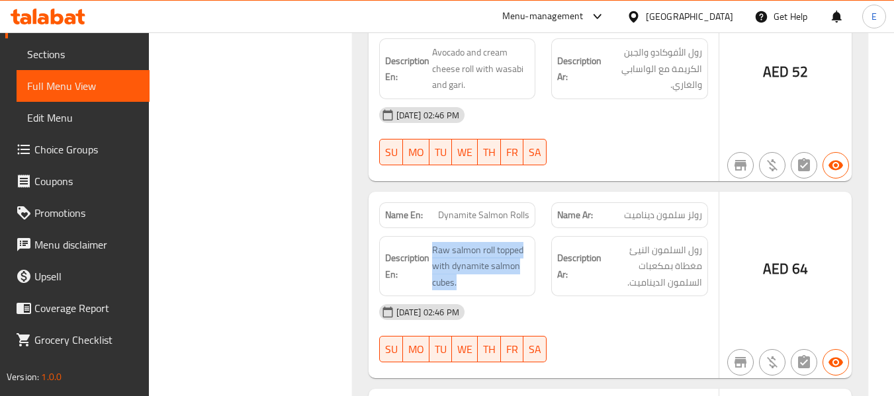
scroll to position [31272, 0]
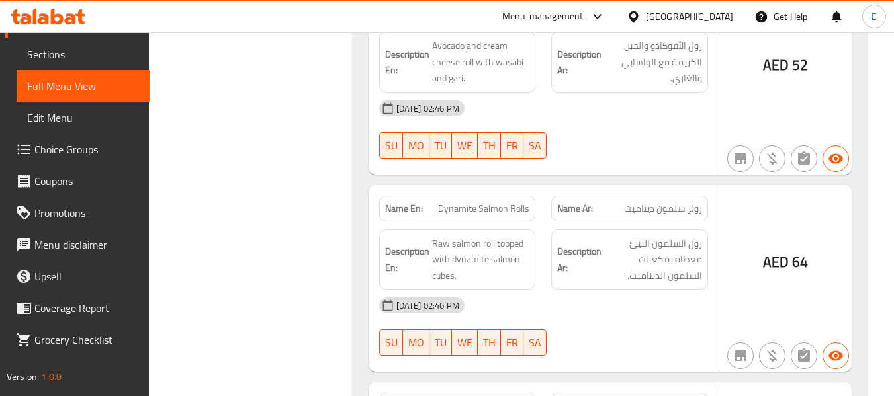
drag, startPoint x: 432, startPoint y: 136, endPoint x: 526, endPoint y: 173, distance: 101.0
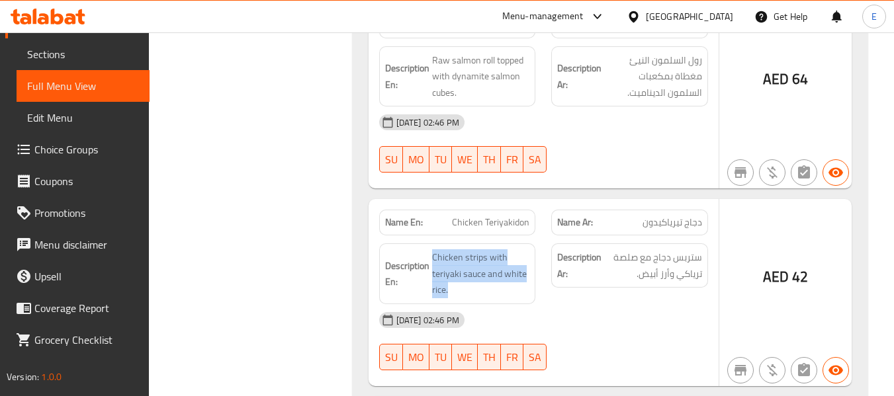
scroll to position [31471, 0]
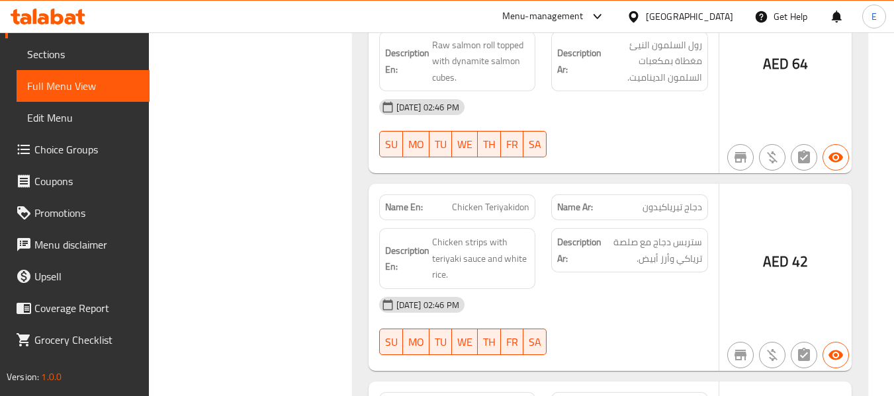
drag, startPoint x: 431, startPoint y: 132, endPoint x: 535, endPoint y: 152, distance: 106.6
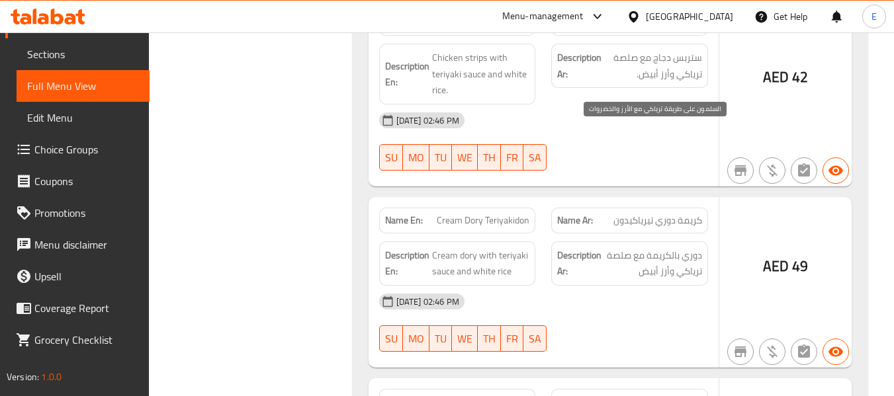
scroll to position [31670, 0]
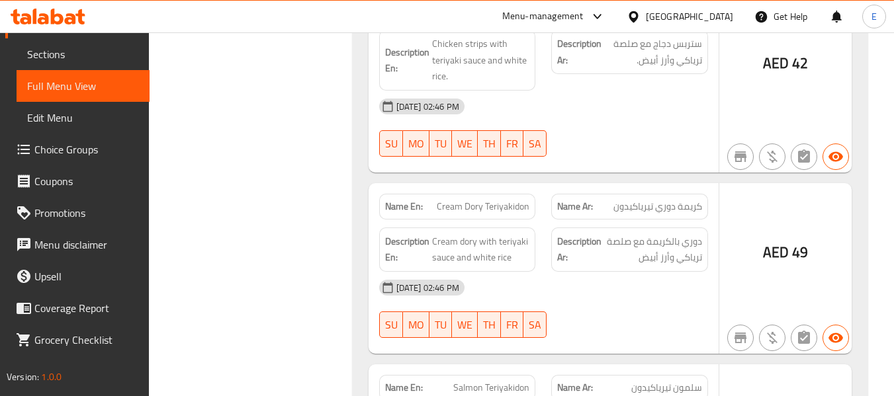
click at [670, 381] on span "سلمون تيرياكيدون" at bounding box center [666, 388] width 71 height 14
click at [493, 381] on span "Salmon Teriyakidon" at bounding box center [491, 388] width 76 height 14
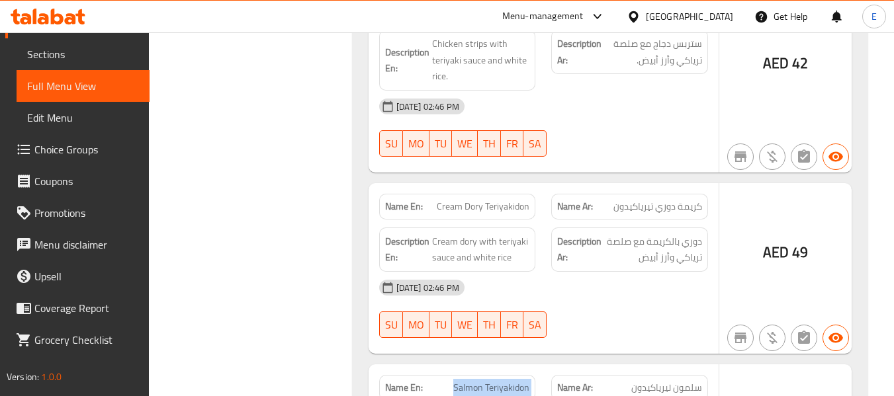
click at [493, 381] on span "Salmon Teriyakidon" at bounding box center [491, 388] width 76 height 14
drag, startPoint x: 430, startPoint y: 115, endPoint x: 529, endPoint y: 144, distance: 103.5
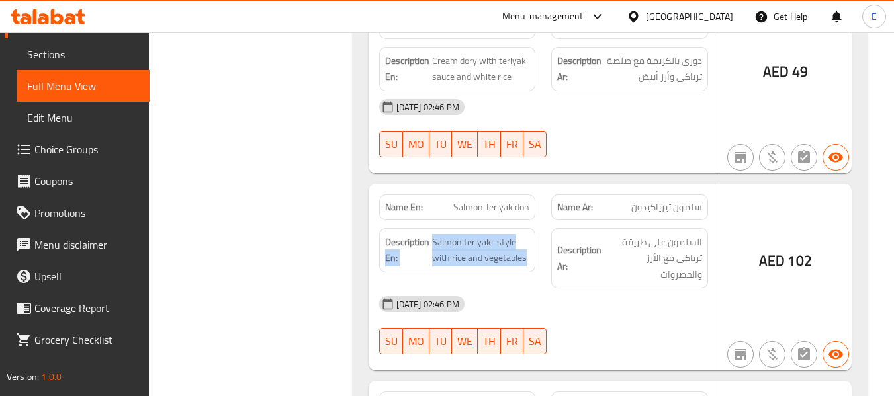
scroll to position [31868, 0]
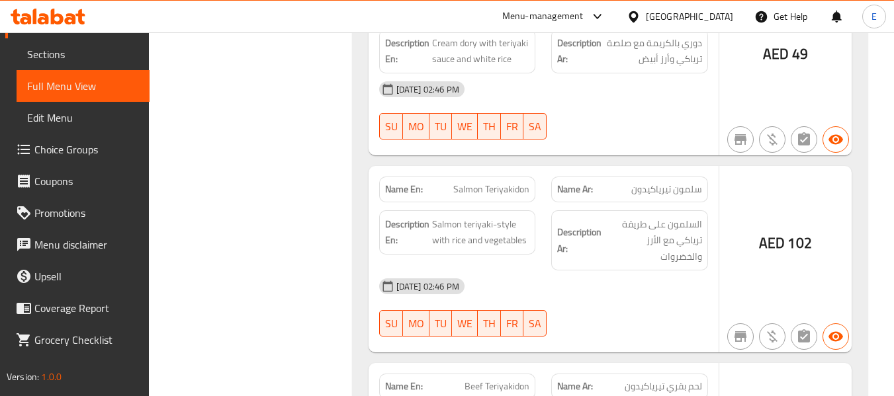
click at [694, 380] on span "لحم بقري تيرياكيدون" at bounding box center [663, 387] width 77 height 14
click at [501, 380] on span "Beef Teriyakidon" at bounding box center [497, 387] width 65 height 14
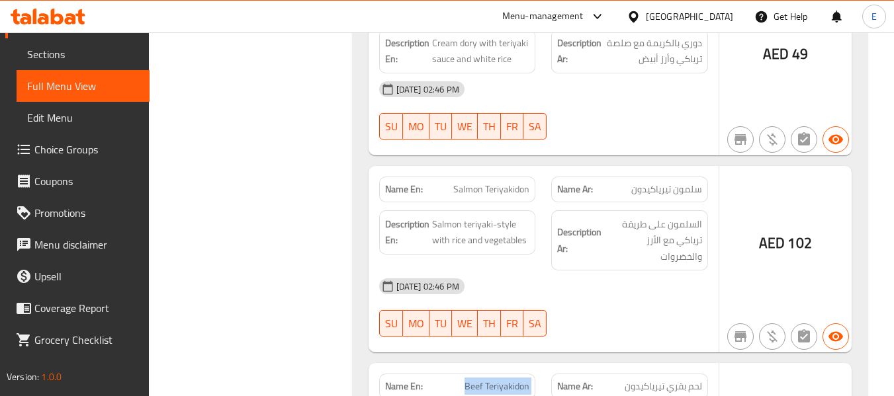
click at [501, 380] on span "Beef Teriyakidon" at bounding box center [497, 387] width 65 height 14
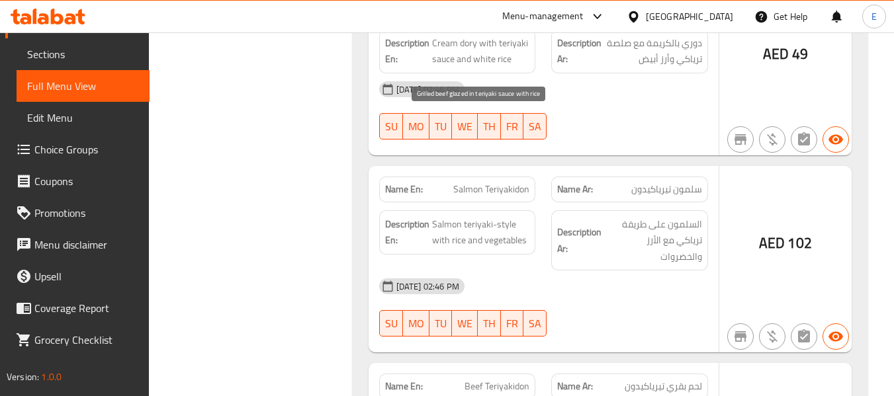
drag, startPoint x: 431, startPoint y: 118, endPoint x: 519, endPoint y: 138, distance: 90.2
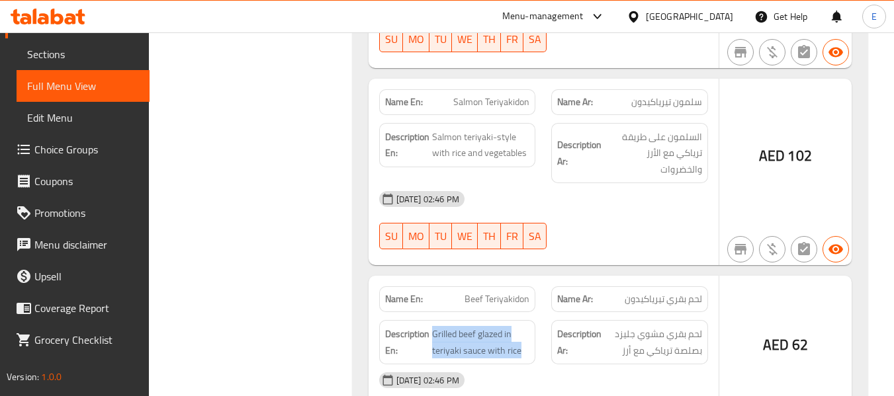
scroll to position [32067, 0]
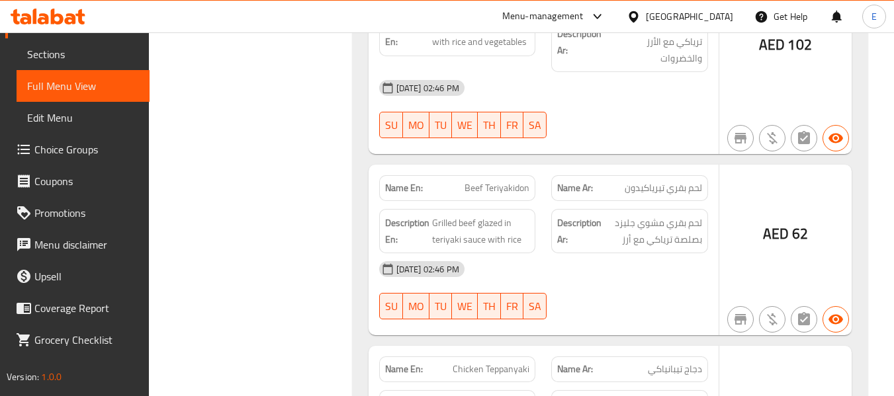
click at [701, 363] on span "دجاج تيبانياكي" at bounding box center [675, 370] width 54 height 14
click at [500, 363] on span "Chicken Teppanyaki" at bounding box center [491, 370] width 77 height 14
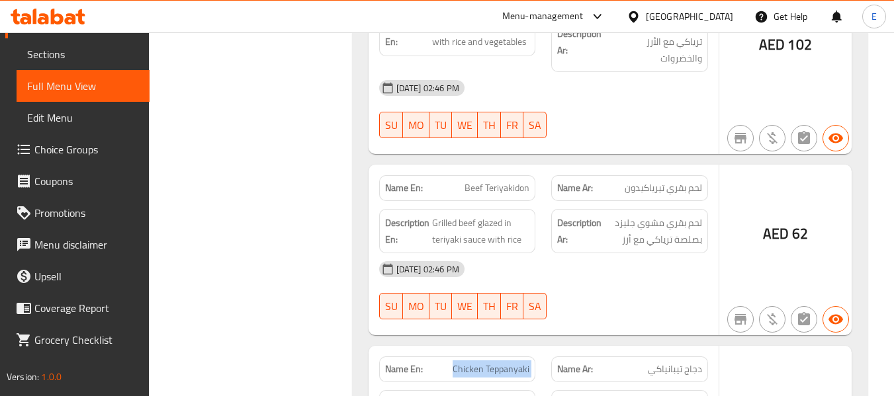
click at [500, 363] on span "Chicken Teppanyaki" at bounding box center [491, 370] width 77 height 14
drag, startPoint x: 430, startPoint y: 95, endPoint x: 524, endPoint y: 144, distance: 106.0
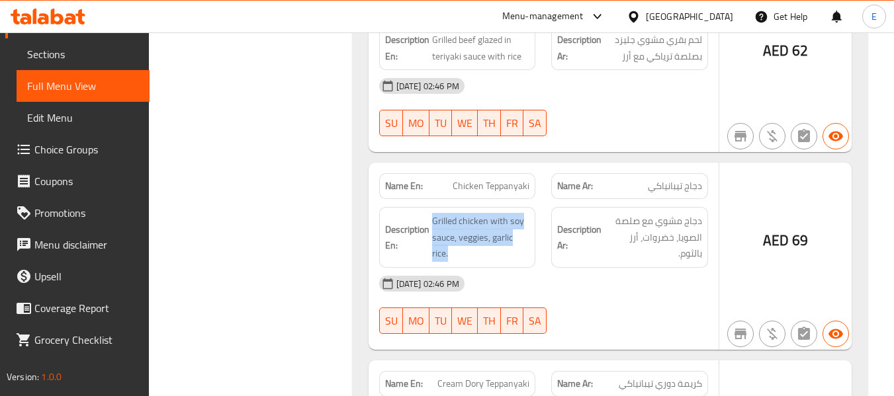
scroll to position [32265, 0]
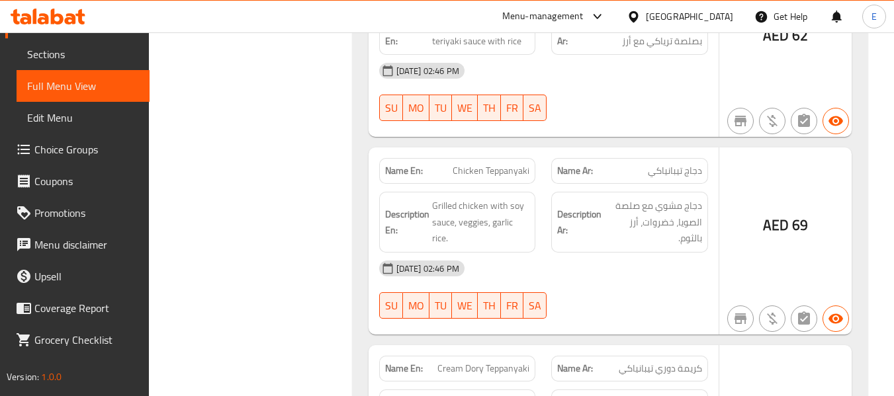
click at [663, 362] on span "كريمة دوري تيبانياكي" at bounding box center [660, 369] width 83 height 14
click at [524, 362] on span "Cream Dory Teppanyaki" at bounding box center [484, 369] width 92 height 14
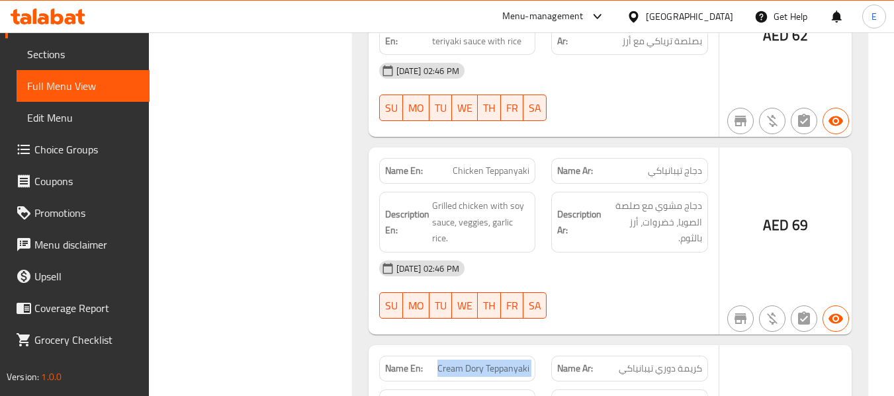
click at [524, 362] on span "Cream Dory Teppanyaki" at bounding box center [484, 369] width 92 height 14
drag, startPoint x: 434, startPoint y: 99, endPoint x: 543, endPoint y: 111, distance: 109.9
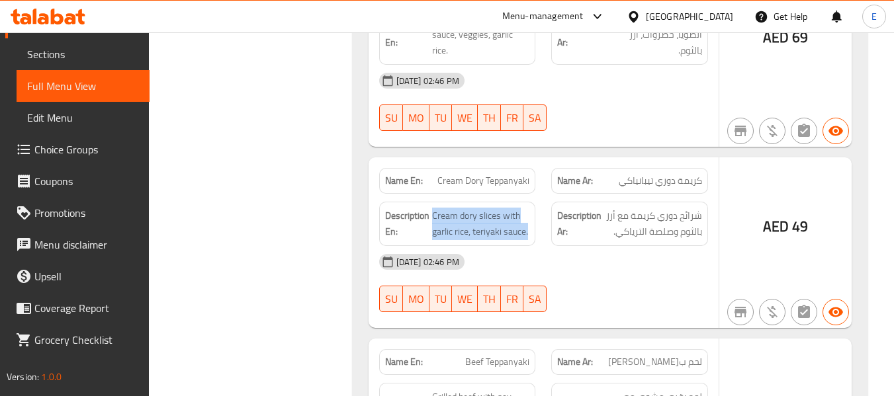
scroll to position [32464, 0]
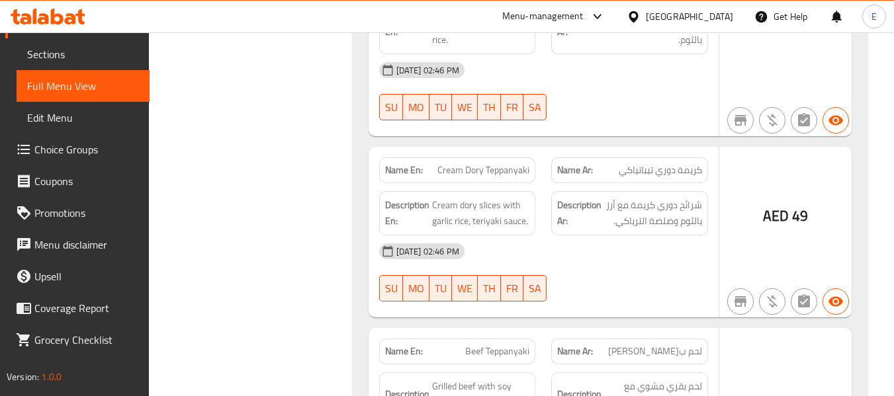
click at [676, 345] on span "لحم ب[PERSON_NAME]" at bounding box center [655, 352] width 94 height 14
click at [478, 345] on span "Beef Teppanyaki" at bounding box center [497, 352] width 64 height 14
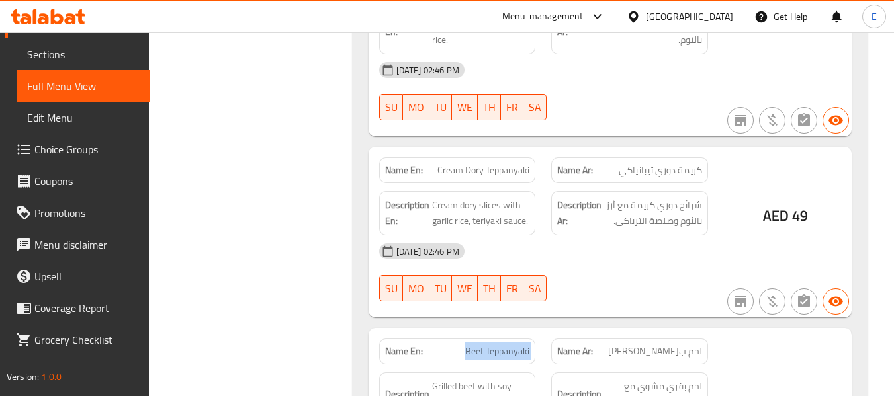
click at [478, 345] on span "Beef Teppanyaki" at bounding box center [497, 352] width 64 height 14
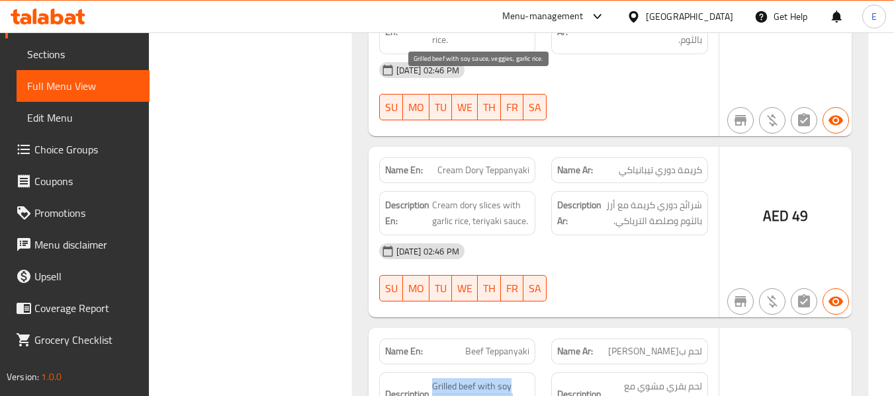
drag, startPoint x: 430, startPoint y: 74, endPoint x: 526, endPoint y: 107, distance: 101.3
click at [526, 373] on div "Description En: Grilled beef with soy sauce, veggies, garlic rice." at bounding box center [457, 403] width 157 height 61
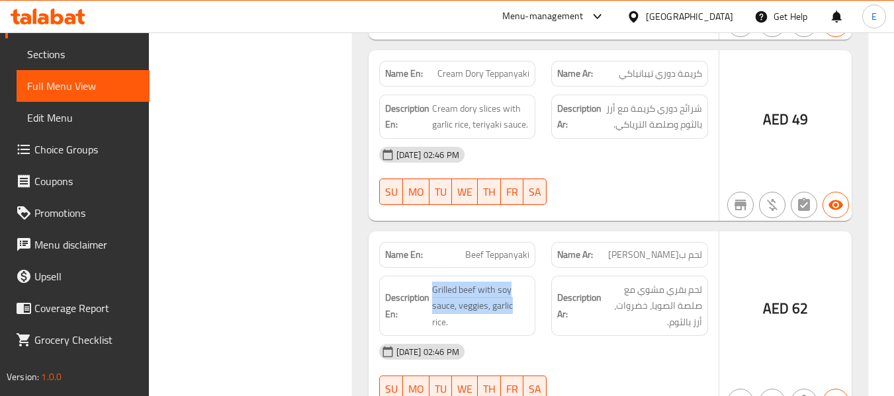
scroll to position [32662, 0]
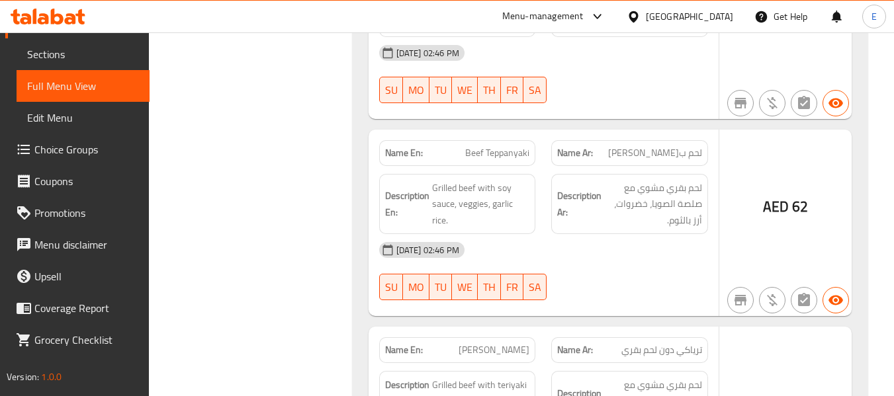
click at [493, 344] on span "[PERSON_NAME]" at bounding box center [494, 351] width 71 height 14
click at [650, 338] on div "Name Ar: ترياكي دون لحم بقري" at bounding box center [629, 351] width 157 height 26
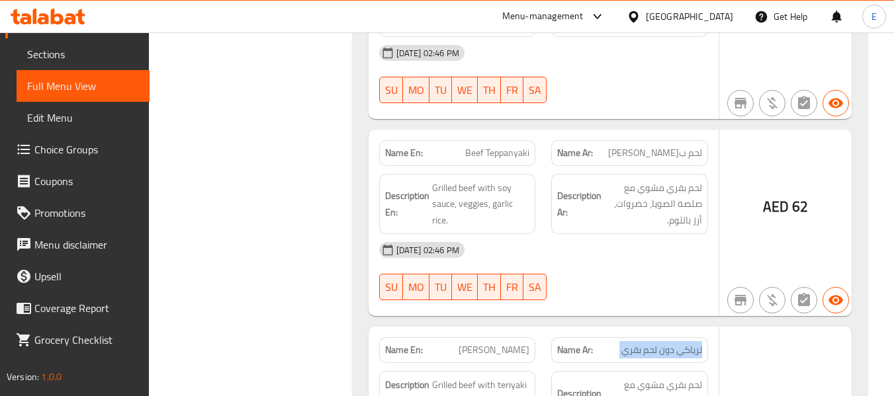
click at [650, 338] on div "Name Ar: ترياكي دون لحم بقري" at bounding box center [629, 351] width 157 height 26
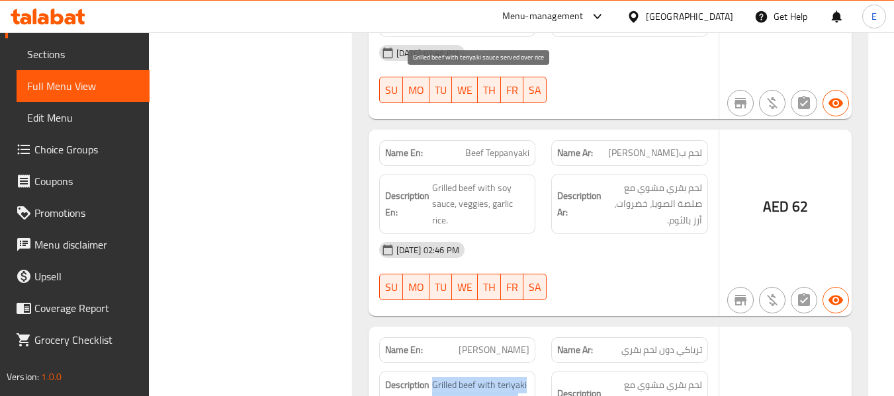
drag, startPoint x: 430, startPoint y: 77, endPoint x: 528, endPoint y: 99, distance: 99.6
click at [528, 377] on h6 "Description En: Grilled beef with teriyaki sauce served over rice" at bounding box center [457, 393] width 145 height 32
click at [528, 377] on span "Grilled beef with teriyaki sauce served over rice" at bounding box center [481, 393] width 98 height 32
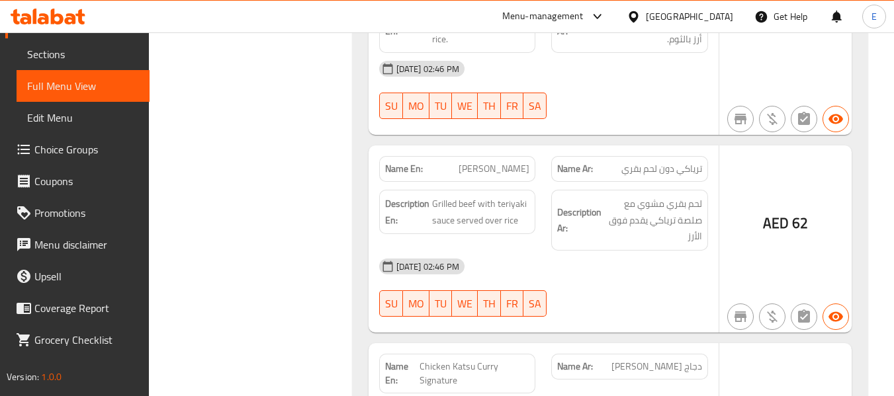
scroll to position [32861, 0]
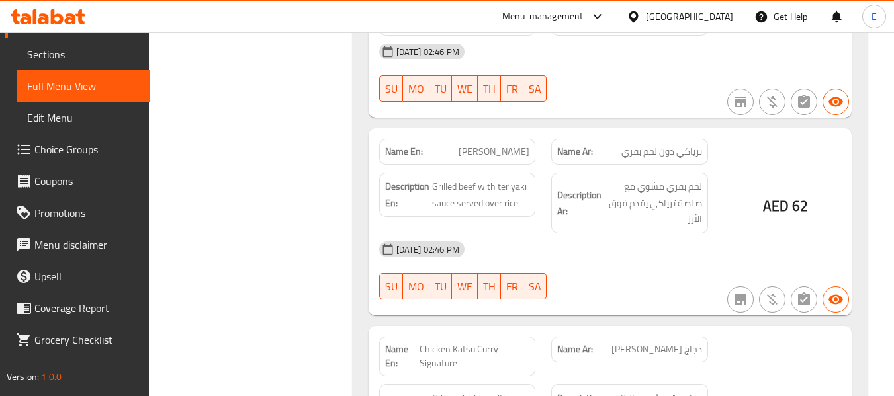
click at [676, 343] on span "دجاج [PERSON_NAME]" at bounding box center [657, 350] width 91 height 14
drag, startPoint x: 434, startPoint y: 91, endPoint x: 536, endPoint y: 124, distance: 107.6
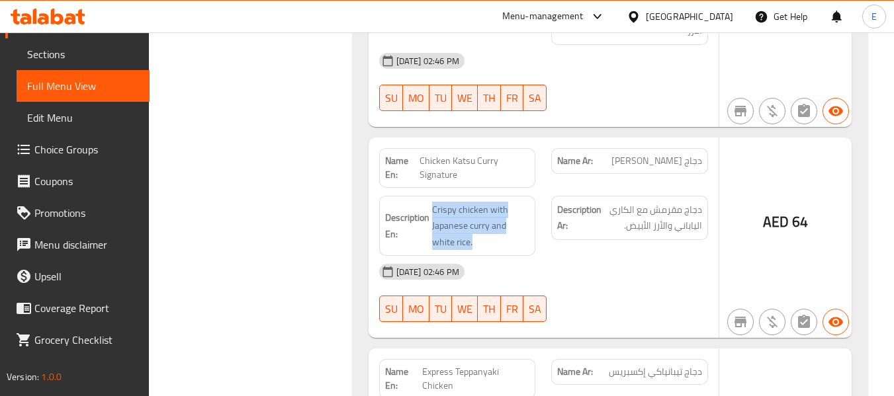
scroll to position [33060, 0]
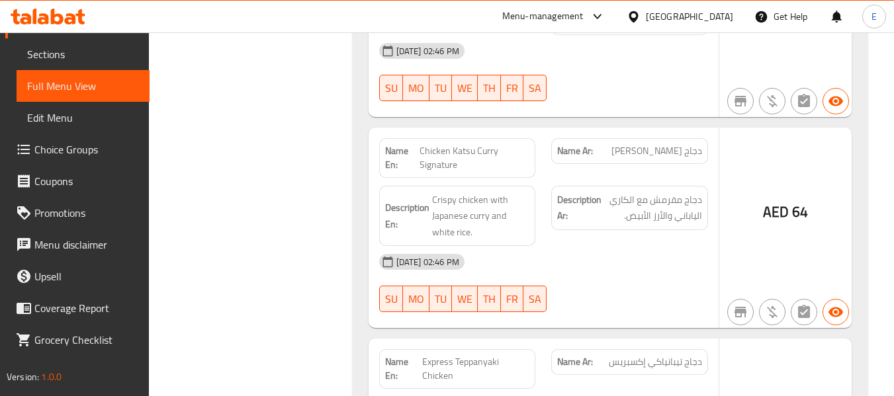
click at [682, 355] on span "دجاج تيبانياكي إكسبريس" at bounding box center [655, 362] width 93 height 14
click at [494, 355] on span "Express Teppanyaki Chicken" at bounding box center [476, 369] width 108 height 28
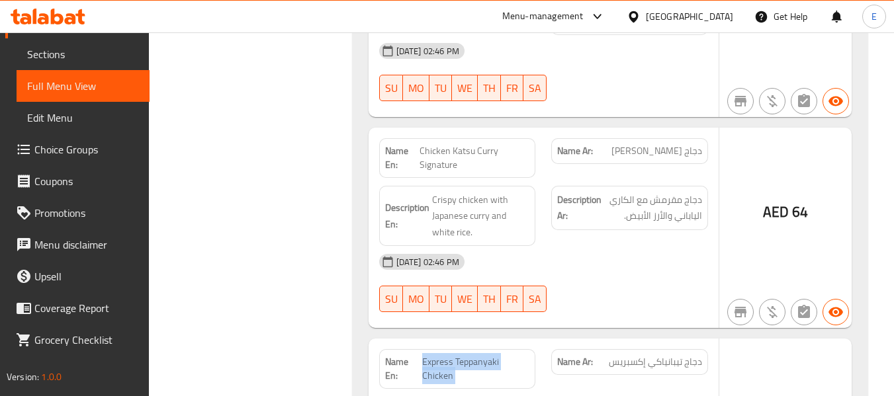
click at [494, 355] on span "Express Teppanyaki Chicken" at bounding box center [476, 369] width 108 height 28
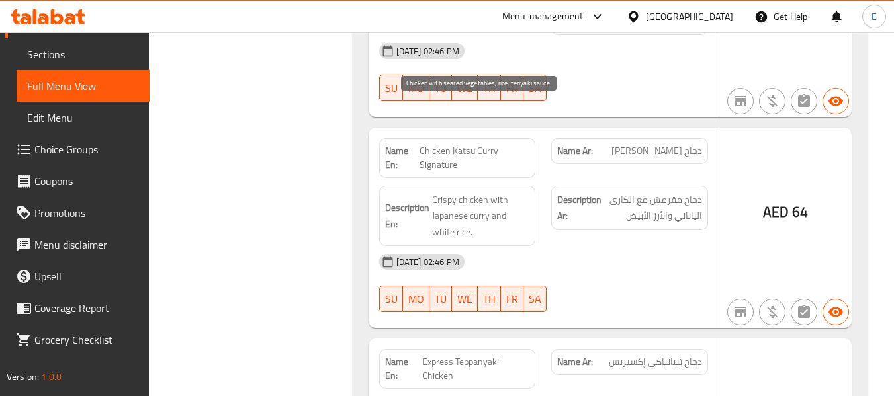
drag, startPoint x: 429, startPoint y: 102, endPoint x: 529, endPoint y: 139, distance: 106.6
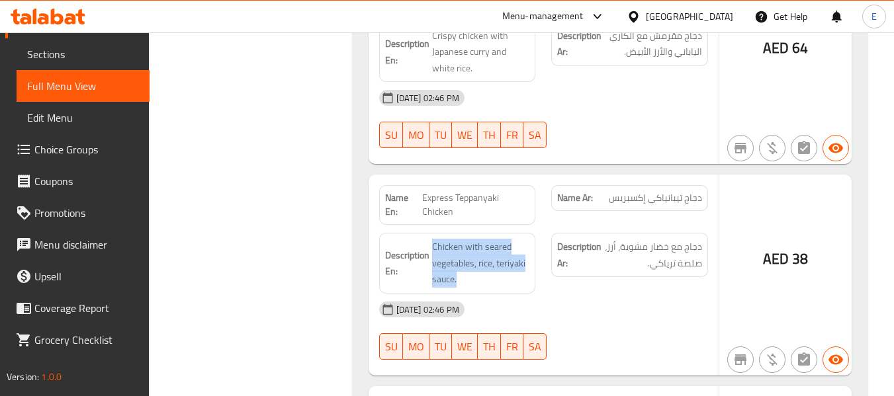
scroll to position [33258, 0]
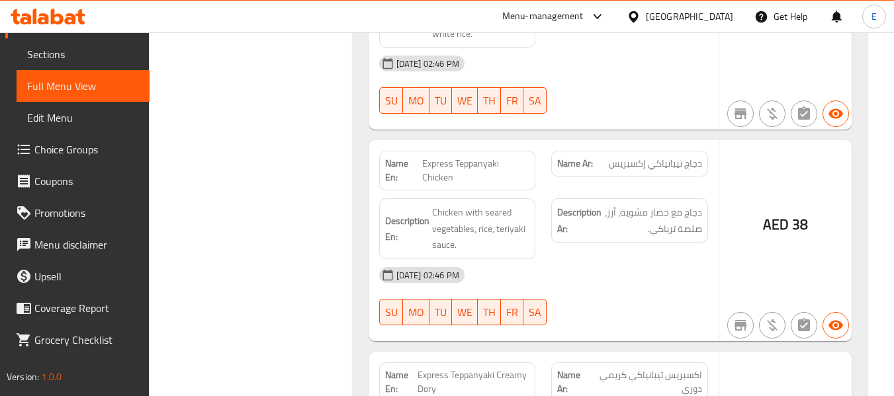
click at [488, 369] on span "Express Teppanyaki Creamy Dory" at bounding box center [474, 383] width 112 height 28
drag, startPoint x: 428, startPoint y: 114, endPoint x: 522, endPoint y: 149, distance: 100.3
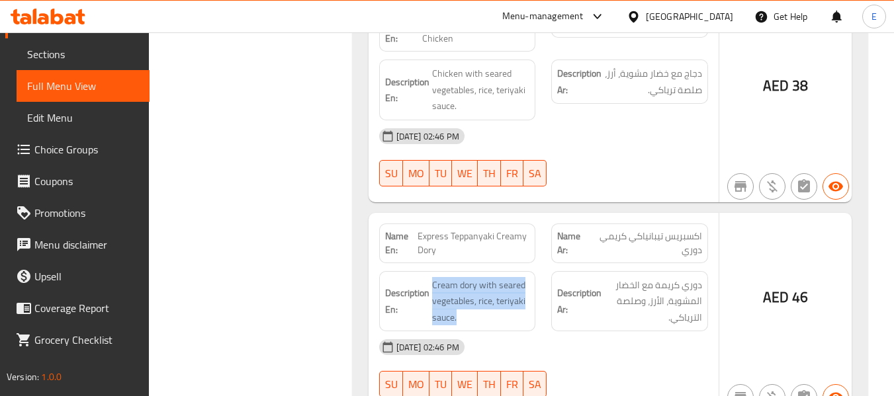
scroll to position [33457, 0]
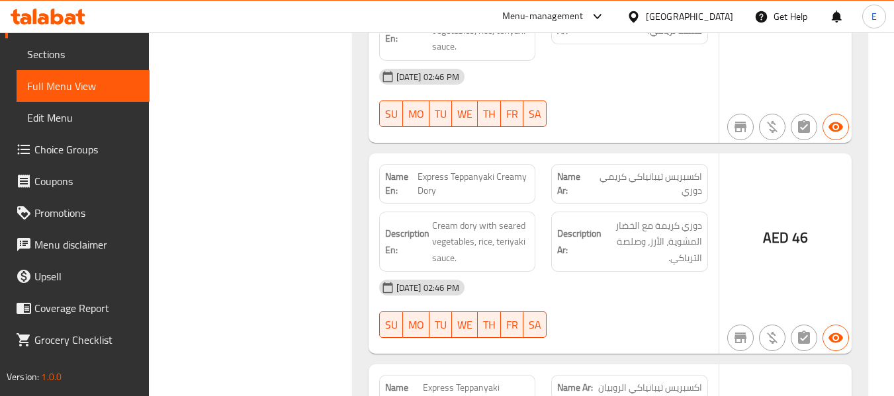
drag, startPoint x: 653, startPoint y: 229, endPoint x: 595, endPoint y: 191, distance: 68.8
drag, startPoint x: 431, startPoint y: 117, endPoint x: 526, endPoint y: 158, distance: 103.8
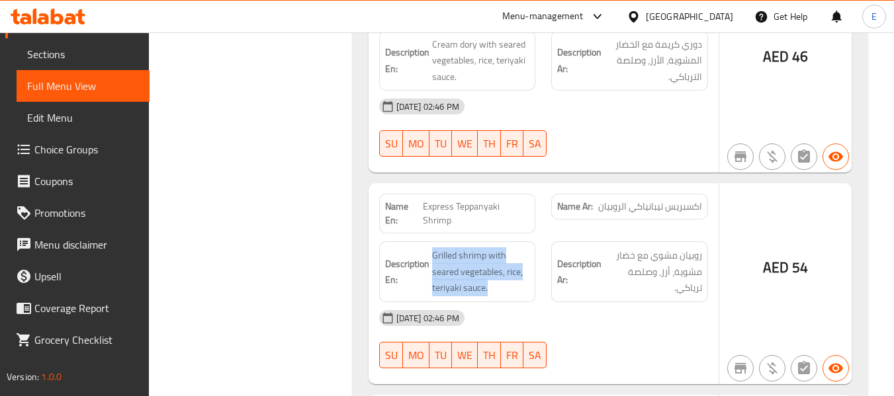
scroll to position [33655, 0]
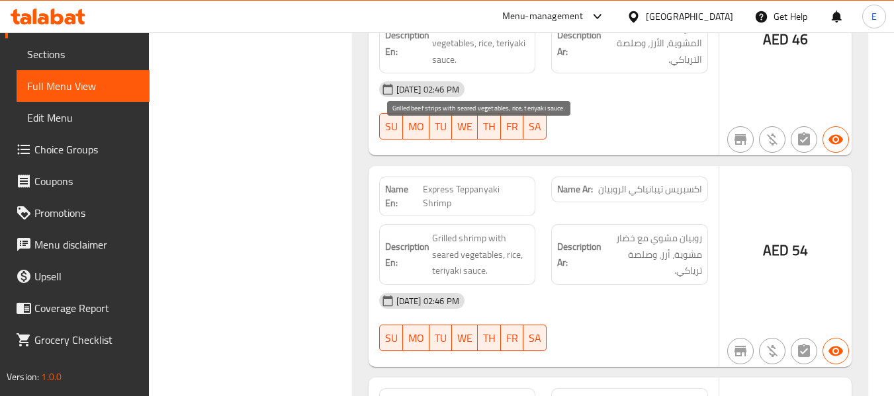
drag, startPoint x: 422, startPoint y: 122, endPoint x: 518, endPoint y: 169, distance: 106.9
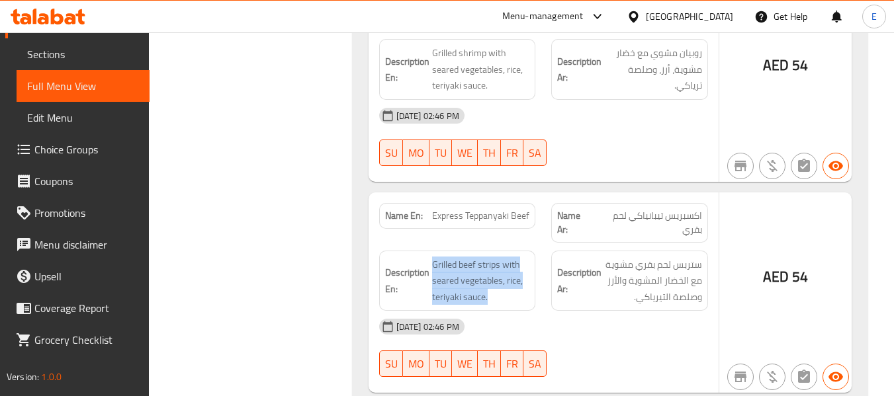
scroll to position [33854, 0]
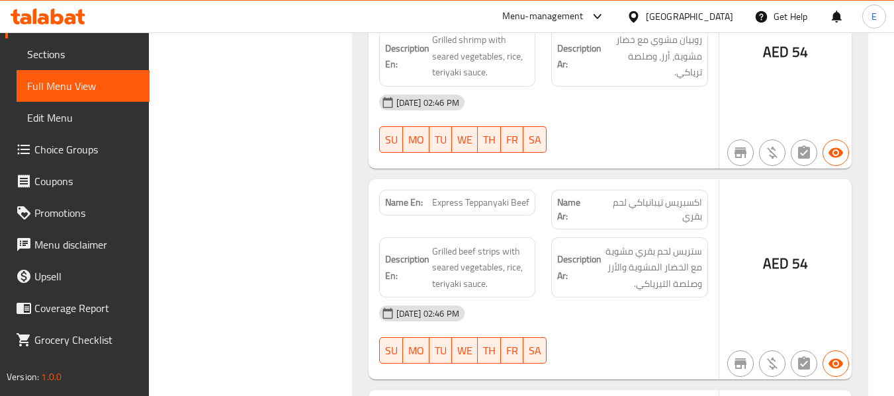
drag, startPoint x: 428, startPoint y: 132, endPoint x: 530, endPoint y: 169, distance: 107.8
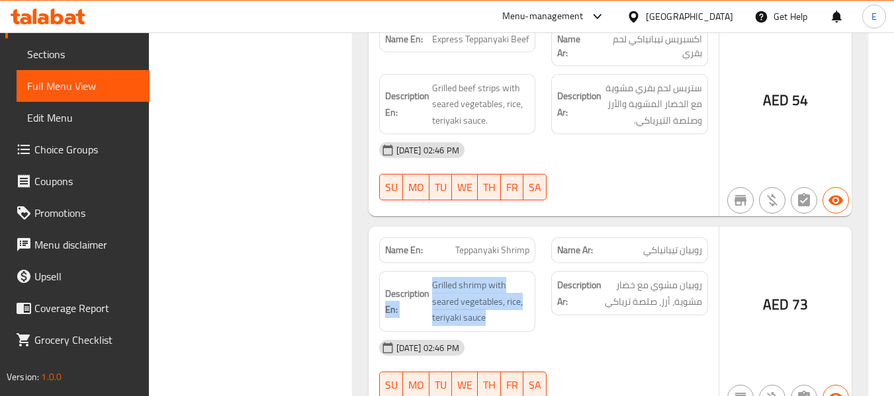
scroll to position [34052, 0]
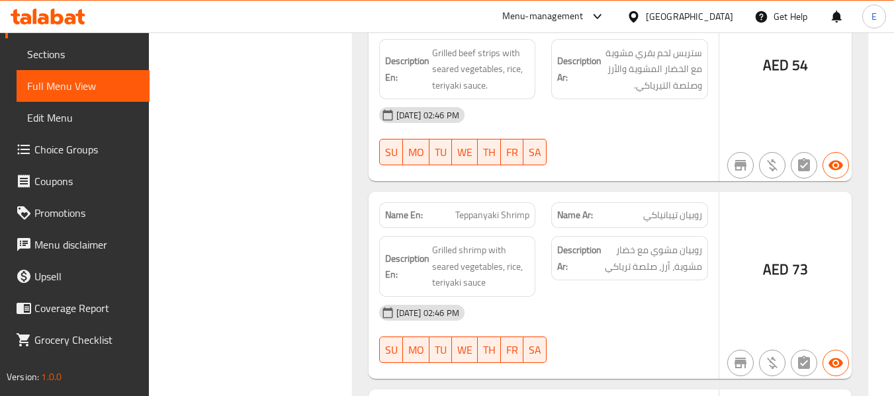
drag, startPoint x: 645, startPoint y: 204, endPoint x: 509, endPoint y: 134, distance: 152.5
drag, startPoint x: 432, startPoint y: 127, endPoint x: 520, endPoint y: 154, distance: 91.9
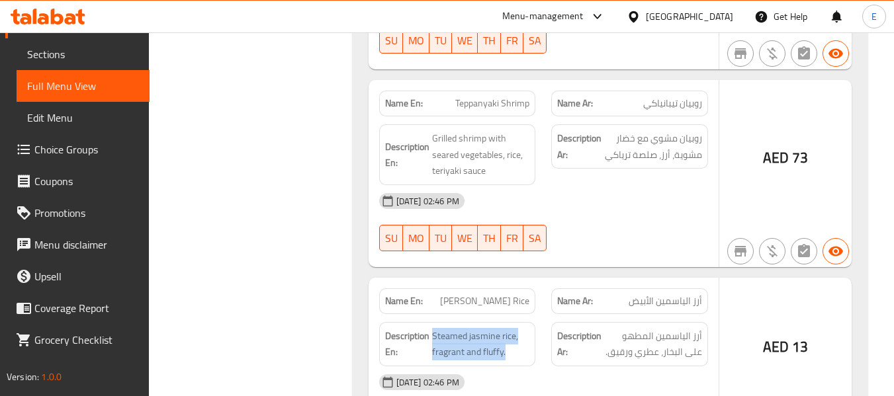
scroll to position [34185, 0]
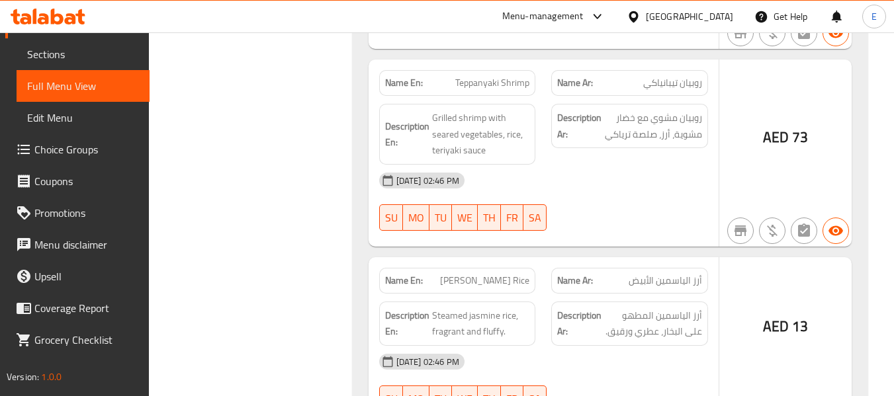
drag, startPoint x: 428, startPoint y: 172, endPoint x: 500, endPoint y: 214, distance: 83.3
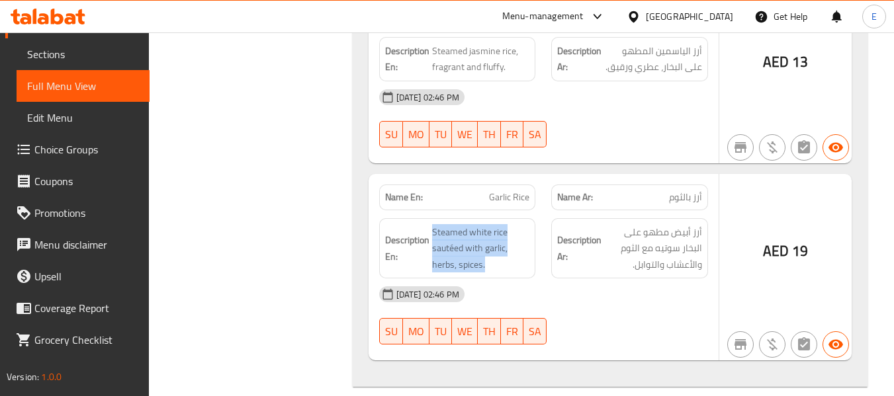
scroll to position [34516, 0]
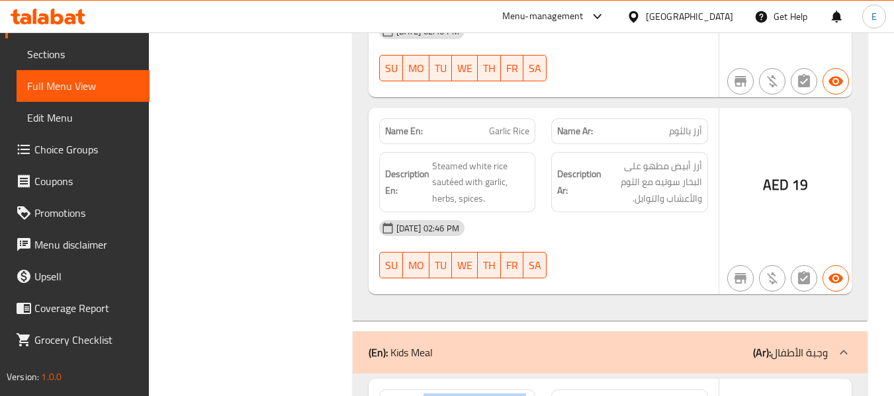
drag, startPoint x: 424, startPoint y: 85, endPoint x: 524, endPoint y: 94, distance: 99.7
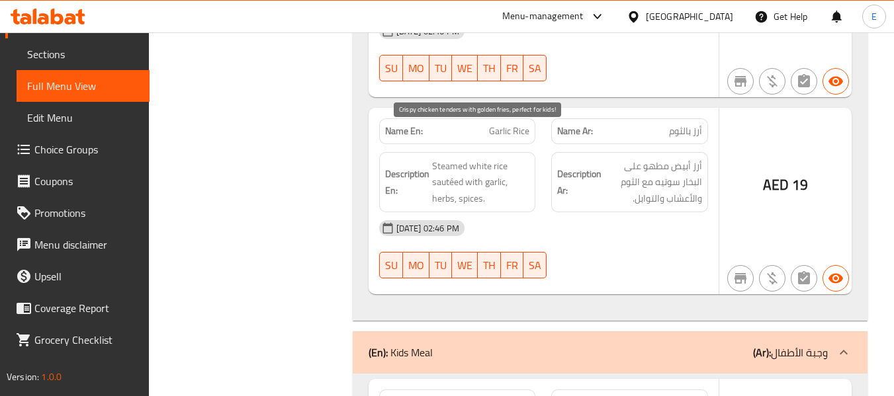
drag, startPoint x: 432, startPoint y: 132, endPoint x: 524, endPoint y: 166, distance: 98.2
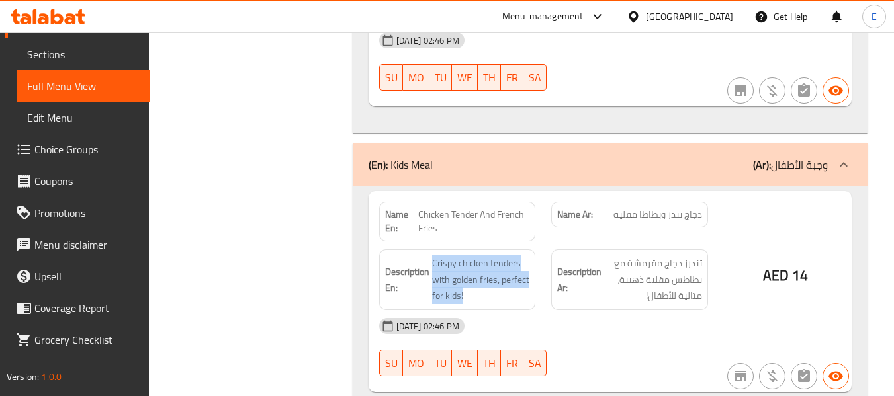
scroll to position [34714, 0]
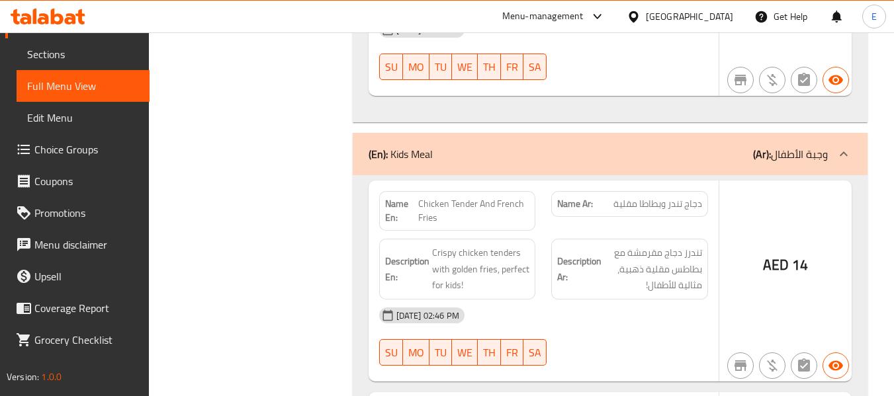
drag, startPoint x: 416, startPoint y: 97, endPoint x: 521, endPoint y: 106, distance: 104.9
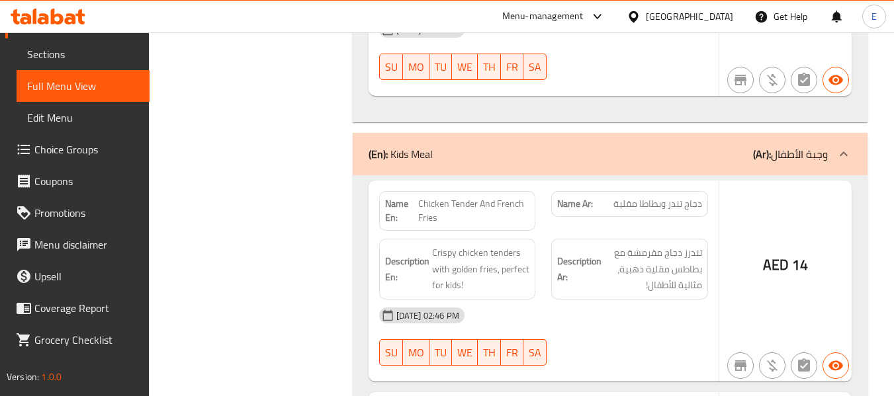
drag, startPoint x: 428, startPoint y: 142, endPoint x: 519, endPoint y: 178, distance: 98.3
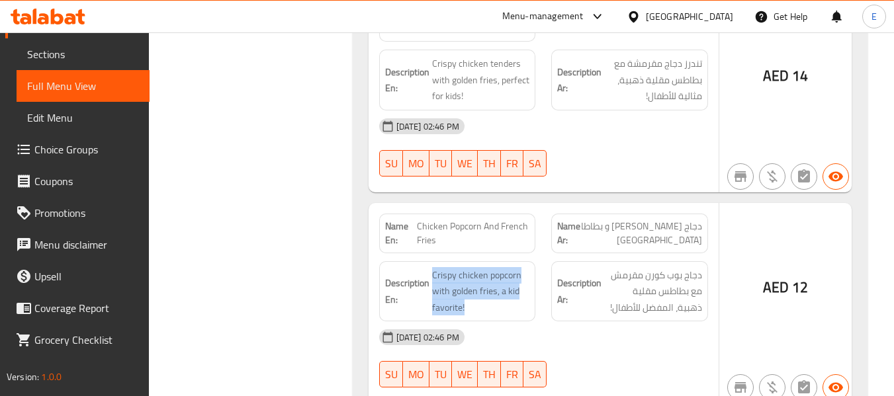
scroll to position [34913, 0]
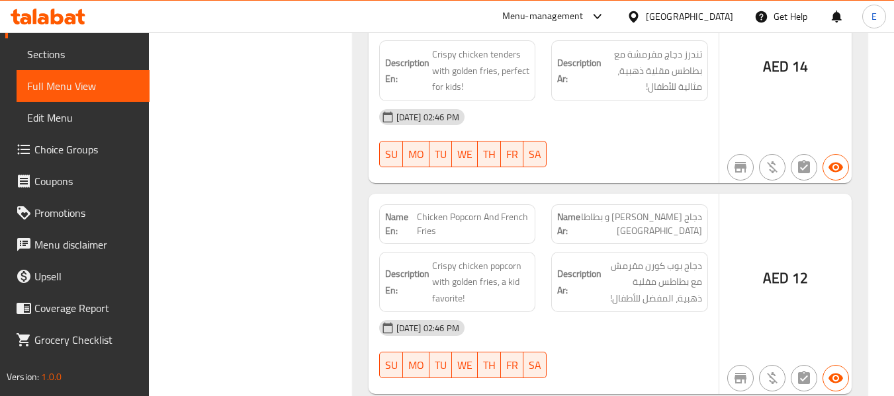
drag, startPoint x: 415, startPoint y: 105, endPoint x: 518, endPoint y: 122, distance: 104.0
drag, startPoint x: 430, startPoint y: 152, endPoint x: 524, endPoint y: 183, distance: 99.8
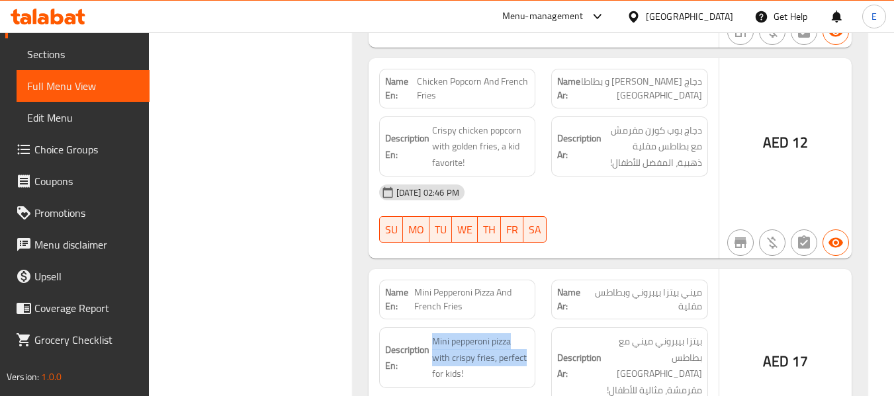
scroll to position [35070, 0]
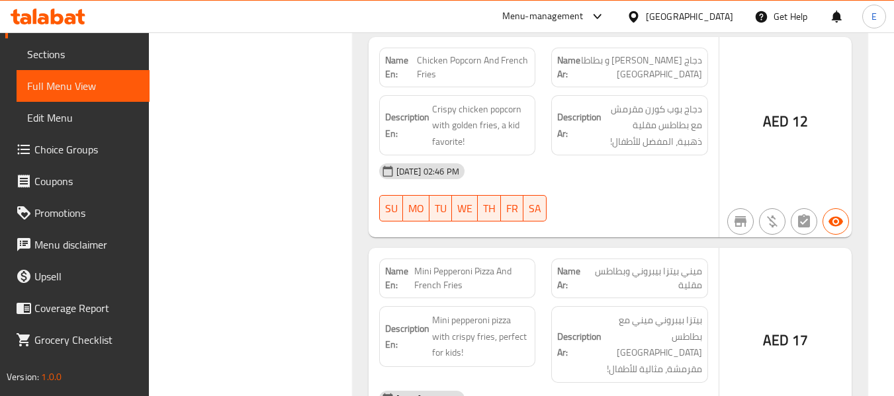
drag, startPoint x: 434, startPoint y: 214, endPoint x: 173, endPoint y: 8, distance: 332.1
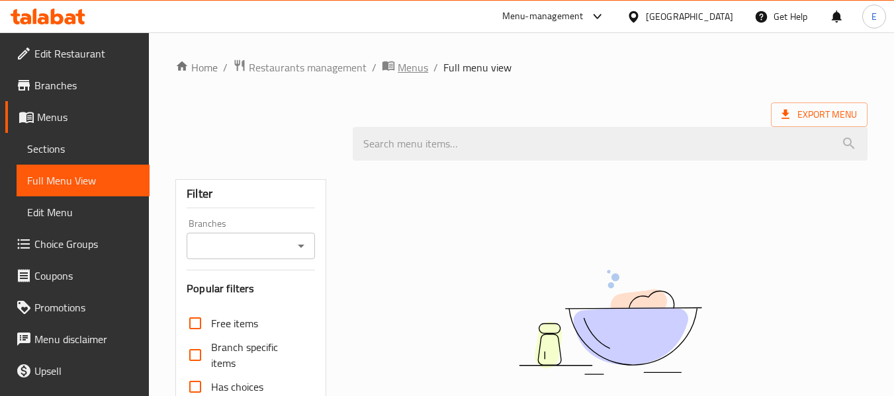
click at [418, 67] on span "Menus" at bounding box center [413, 68] width 30 height 16
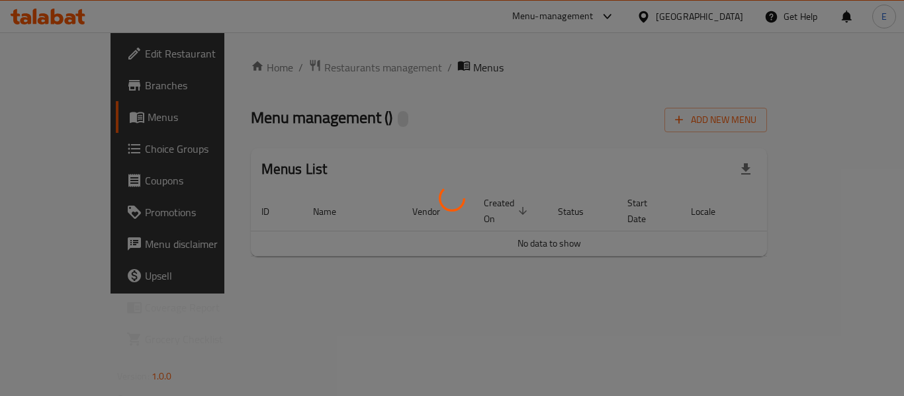
click at [596, 108] on div at bounding box center [452, 198] width 904 height 396
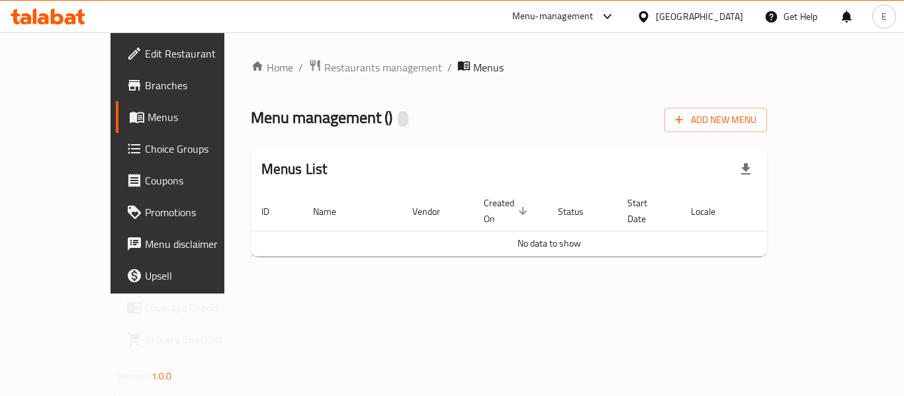
click at [596, 108] on div "Menu management ( ) Add New Menu" at bounding box center [509, 118] width 517 height 30
click at [592, 134] on div "Home / Restaurants management / Menus Menu management ( ) Add New Menu Menus Li…" at bounding box center [509, 163] width 517 height 208
click at [585, 96] on div "Home / Restaurants management / Menus Menu management ( ) Add New Menu Menus Li…" at bounding box center [509, 163] width 517 height 208
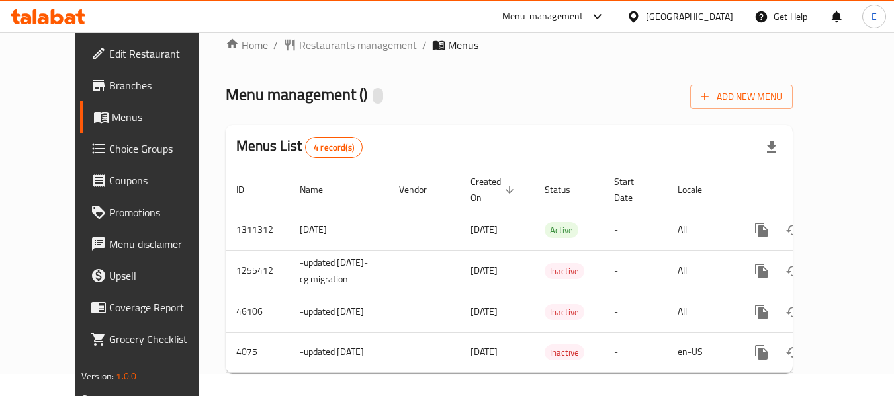
scroll to position [40, 0]
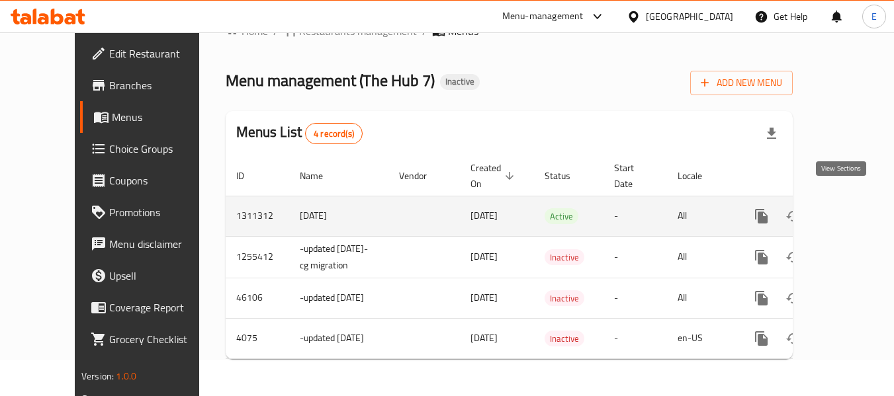
click at [849, 208] on icon "enhanced table" at bounding box center [857, 216] width 16 height 16
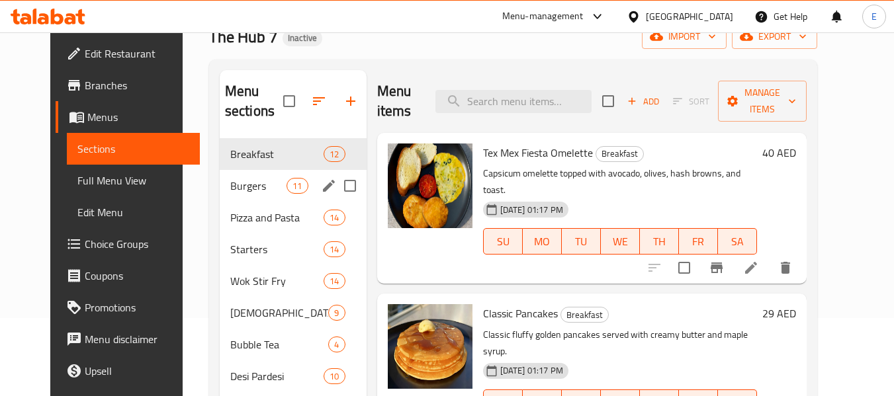
scroll to position [132, 0]
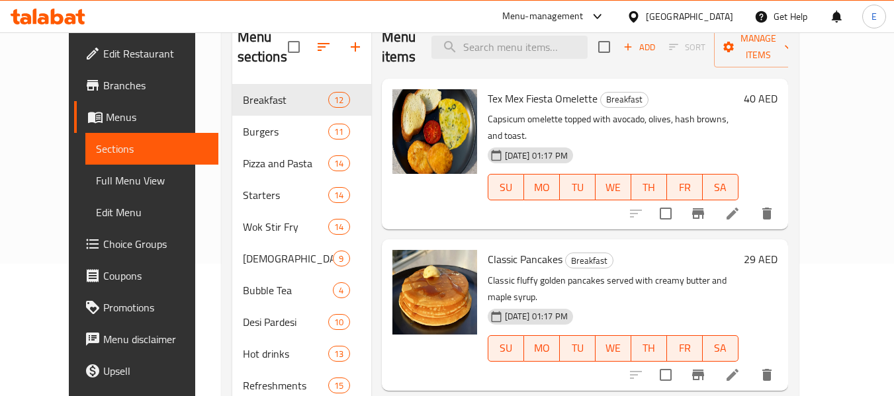
click at [101, 182] on span "Full Menu View" at bounding box center [152, 181] width 112 height 16
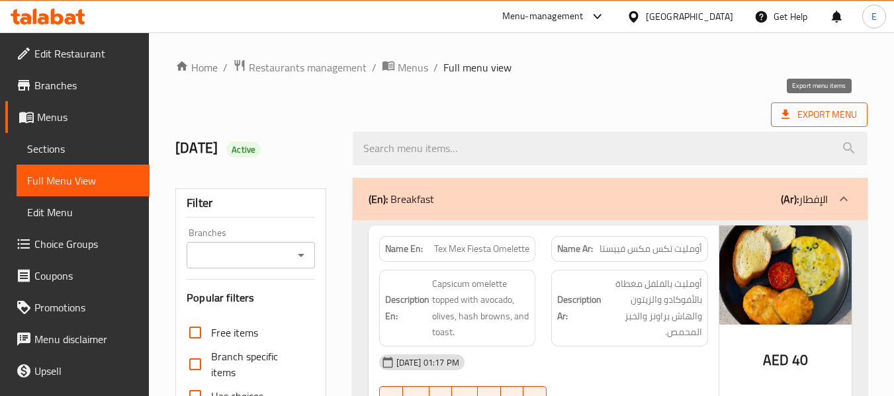
click at [795, 125] on span "Export Menu" at bounding box center [819, 115] width 97 height 24
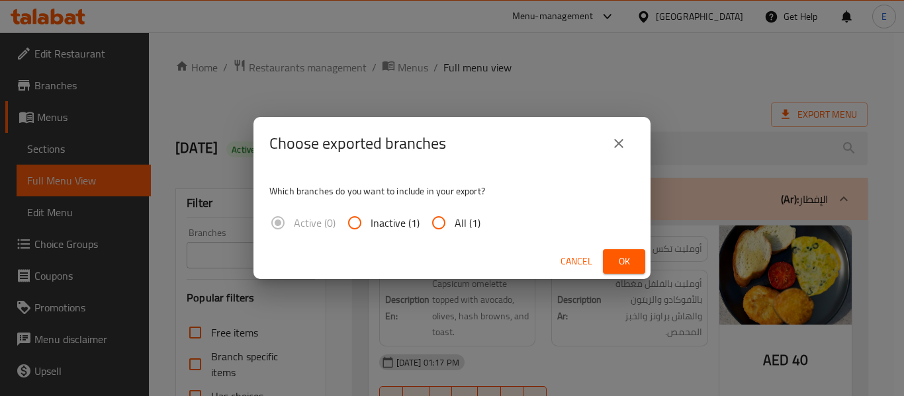
click at [458, 219] on span "All (1)" at bounding box center [468, 223] width 26 height 16
click at [455, 219] on input "All (1)" at bounding box center [439, 223] width 32 height 32
radio input "true"
click at [612, 259] on button "Ok" at bounding box center [624, 262] width 42 height 24
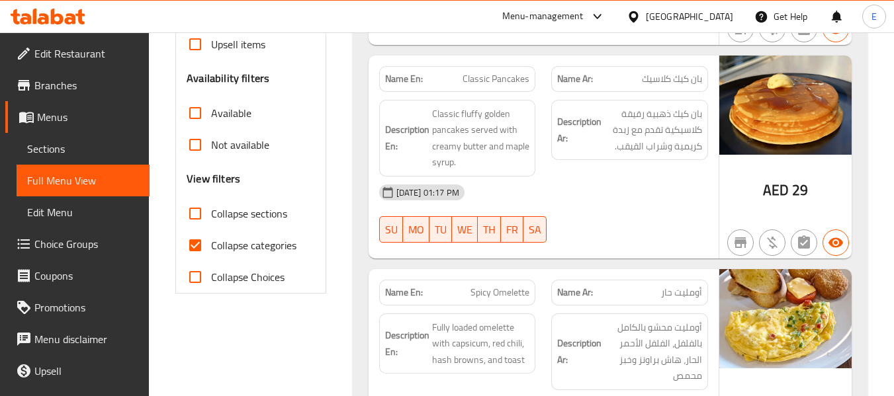
scroll to position [397, 0]
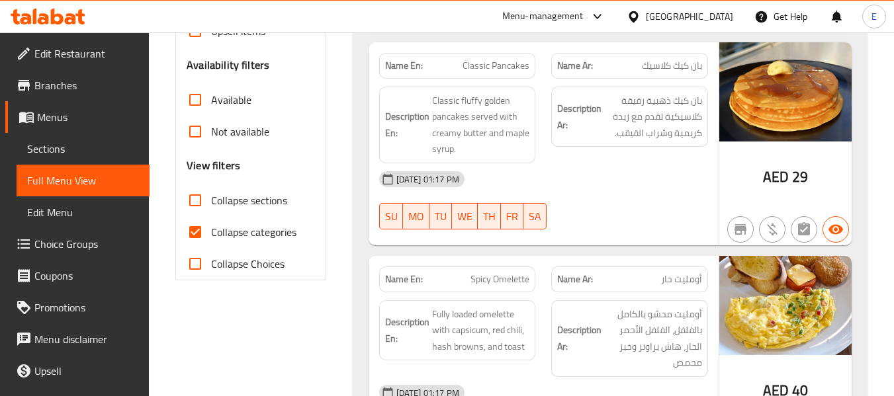
click at [200, 235] on input "Collapse categories" at bounding box center [195, 232] width 32 height 32
checkbox input "false"
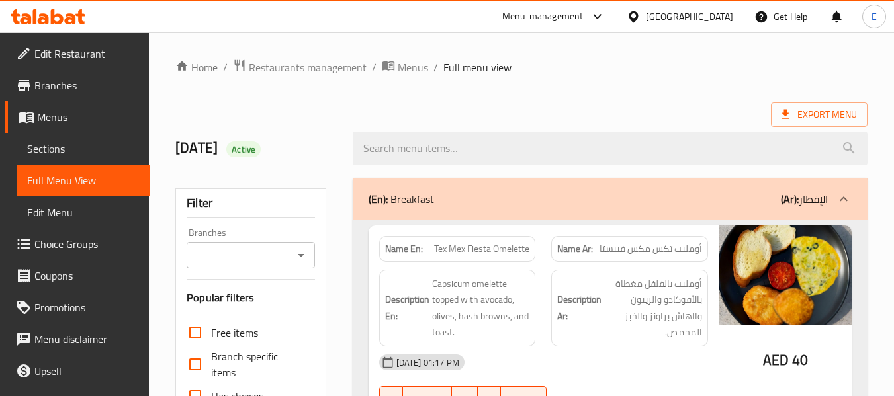
click at [649, 71] on ol "Home / Restaurants management / Menus / Full menu view" at bounding box center [521, 67] width 692 height 17
click at [656, 71] on ol "Home / Restaurants management / Menus / Full menu view" at bounding box center [521, 67] width 692 height 17
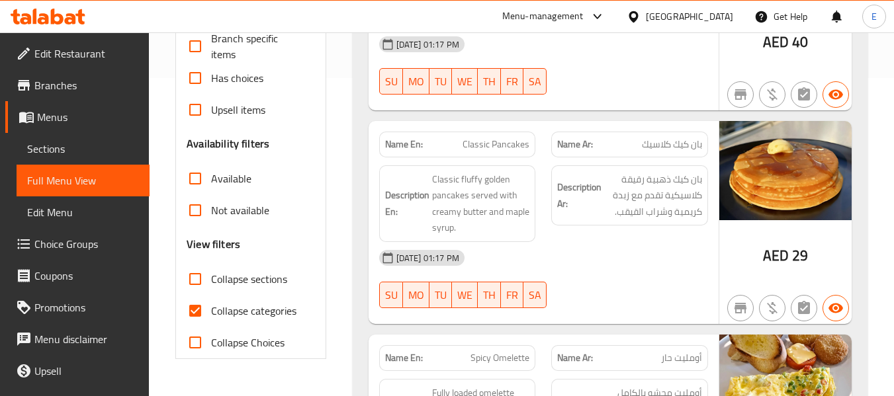
scroll to position [331, 0]
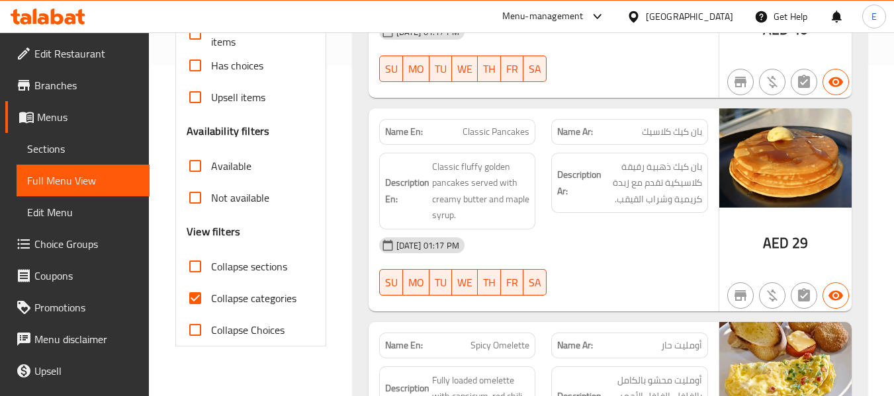
click at [201, 297] on input "Collapse categories" at bounding box center [195, 299] width 32 height 32
checkbox input "false"
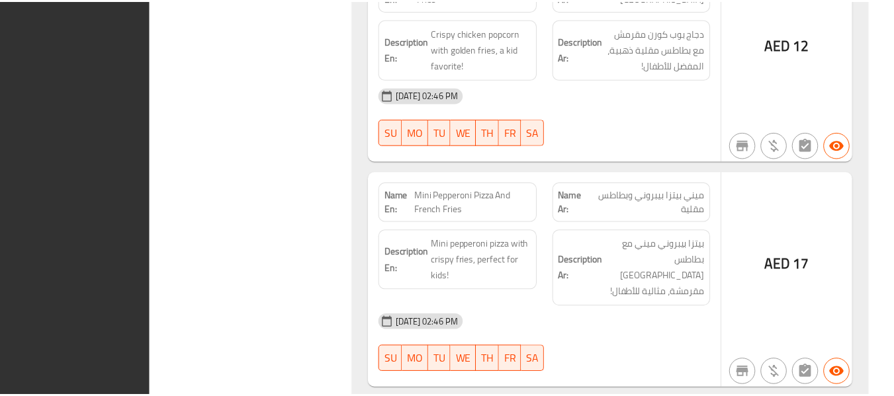
scroll to position [34804, 0]
